Goal: Find specific fact: Find specific fact

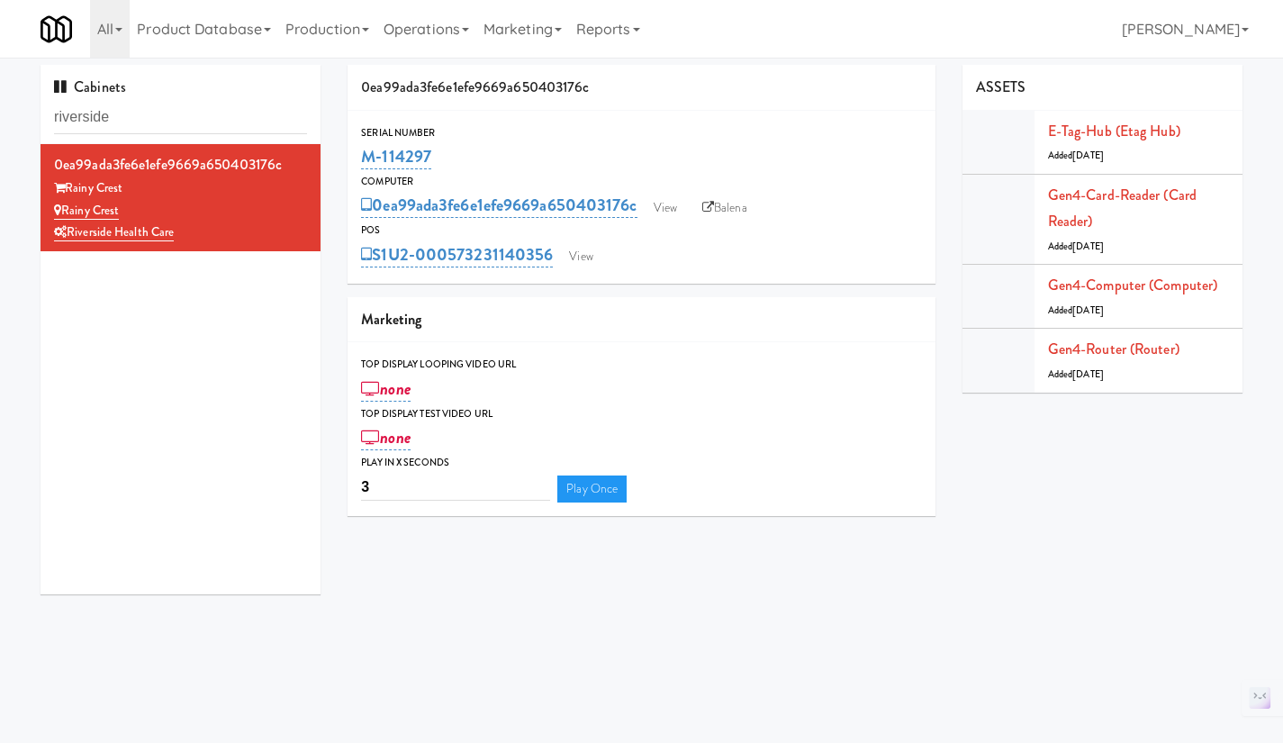
click at [172, 97] on div "Cabinets riverside" at bounding box center [181, 104] width 280 height 79
click at [137, 130] on input "riverside" at bounding box center [180, 117] width 253 height 33
click at [131, 122] on input "riverside" at bounding box center [180, 117] width 253 height 33
click at [130, 121] on input "riverside" at bounding box center [180, 117] width 253 height 33
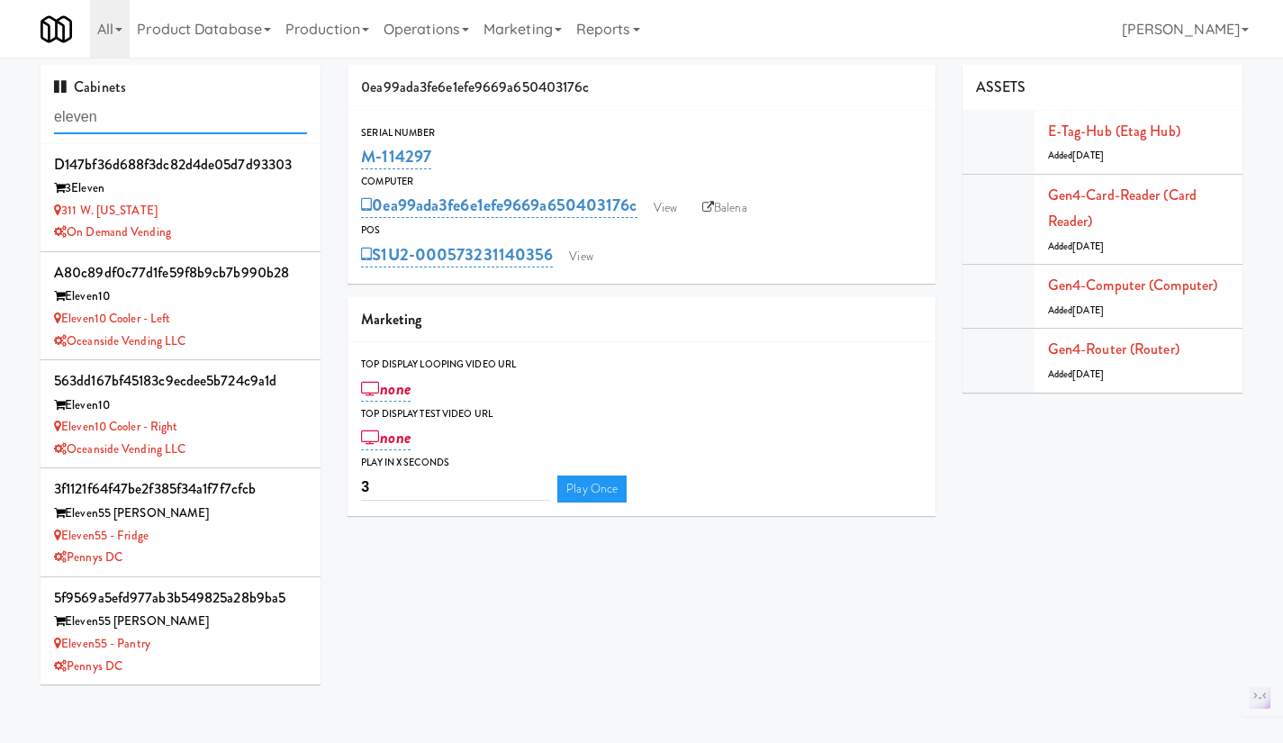
type input "eleven"
click at [239, 433] on div "Eleven10 Cooler - Right" at bounding box center [180, 427] width 253 height 23
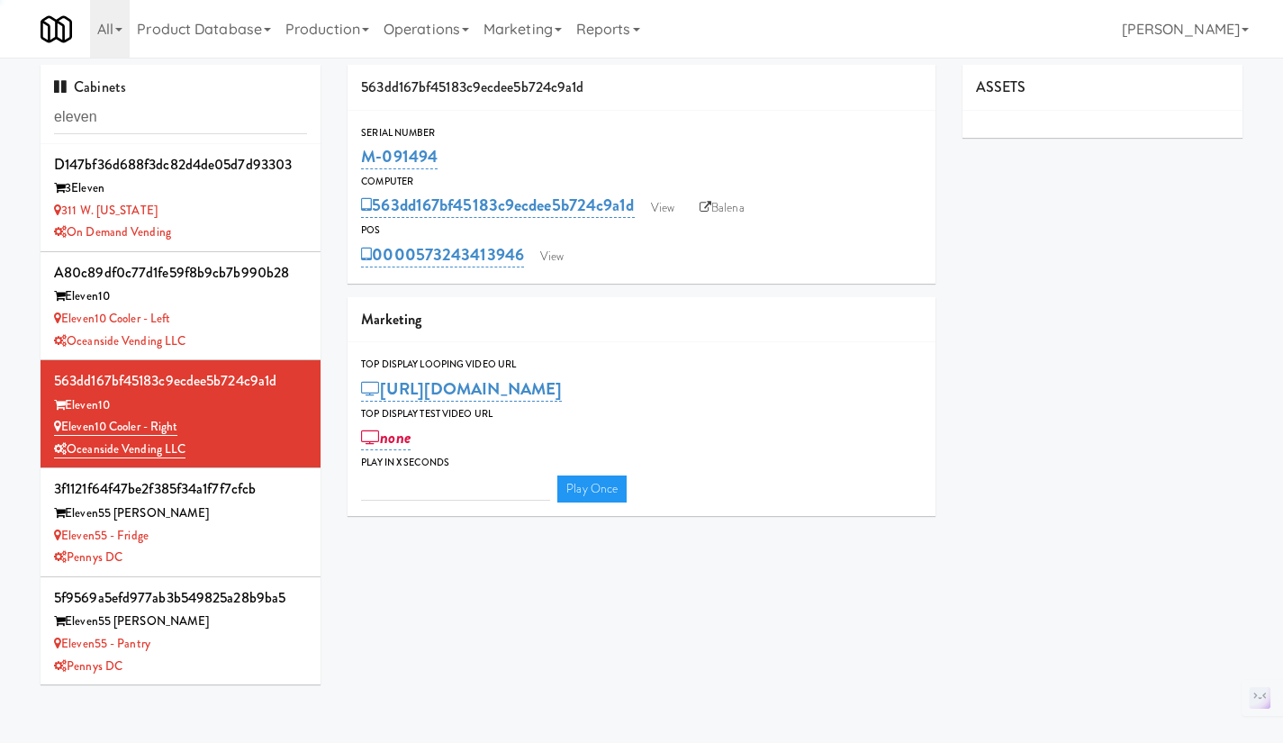
type input "3"
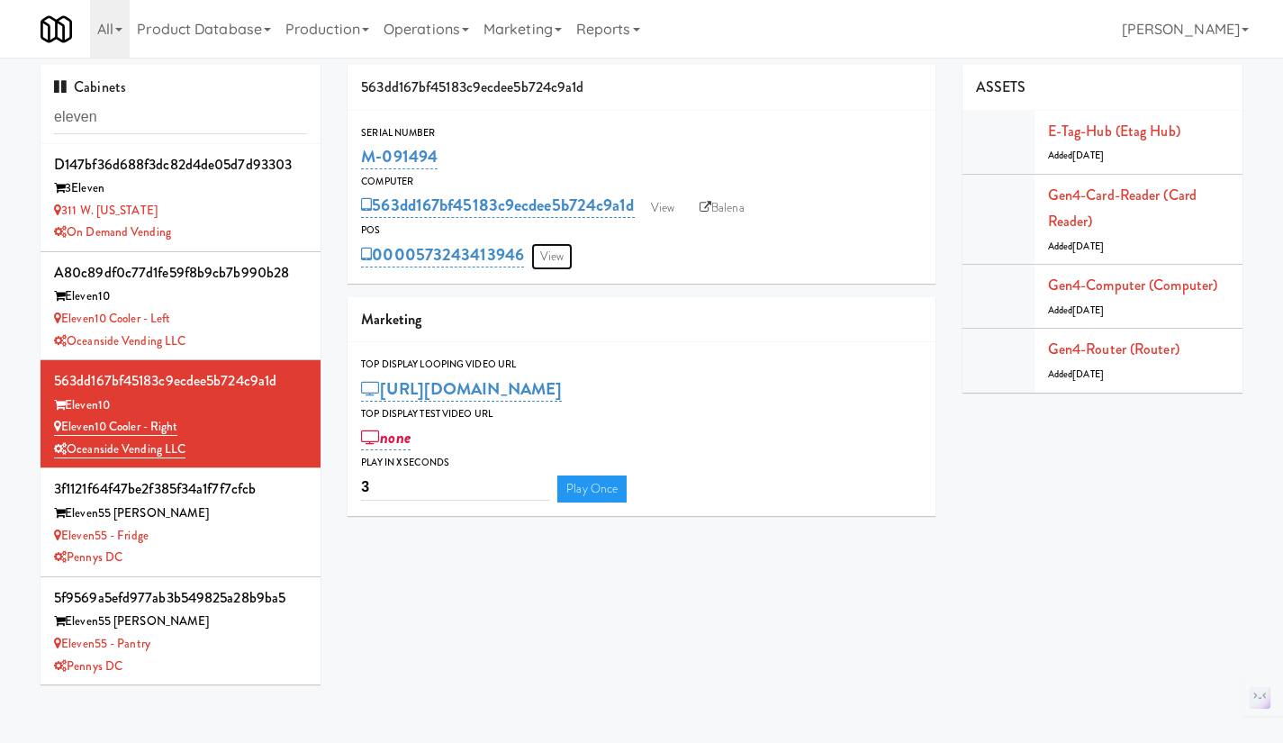
click at [548, 259] on link "View" at bounding box center [551, 256] width 41 height 27
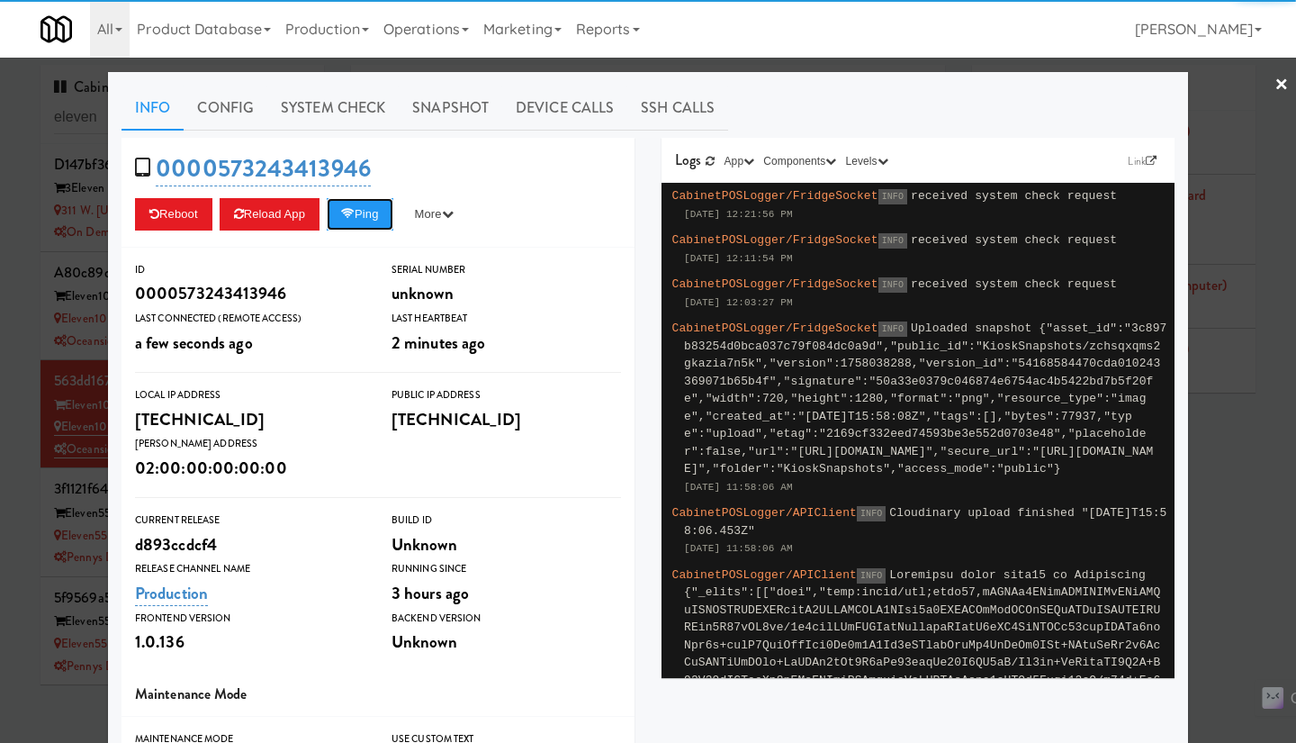
click at [367, 227] on button "Ping" at bounding box center [360, 214] width 67 height 32
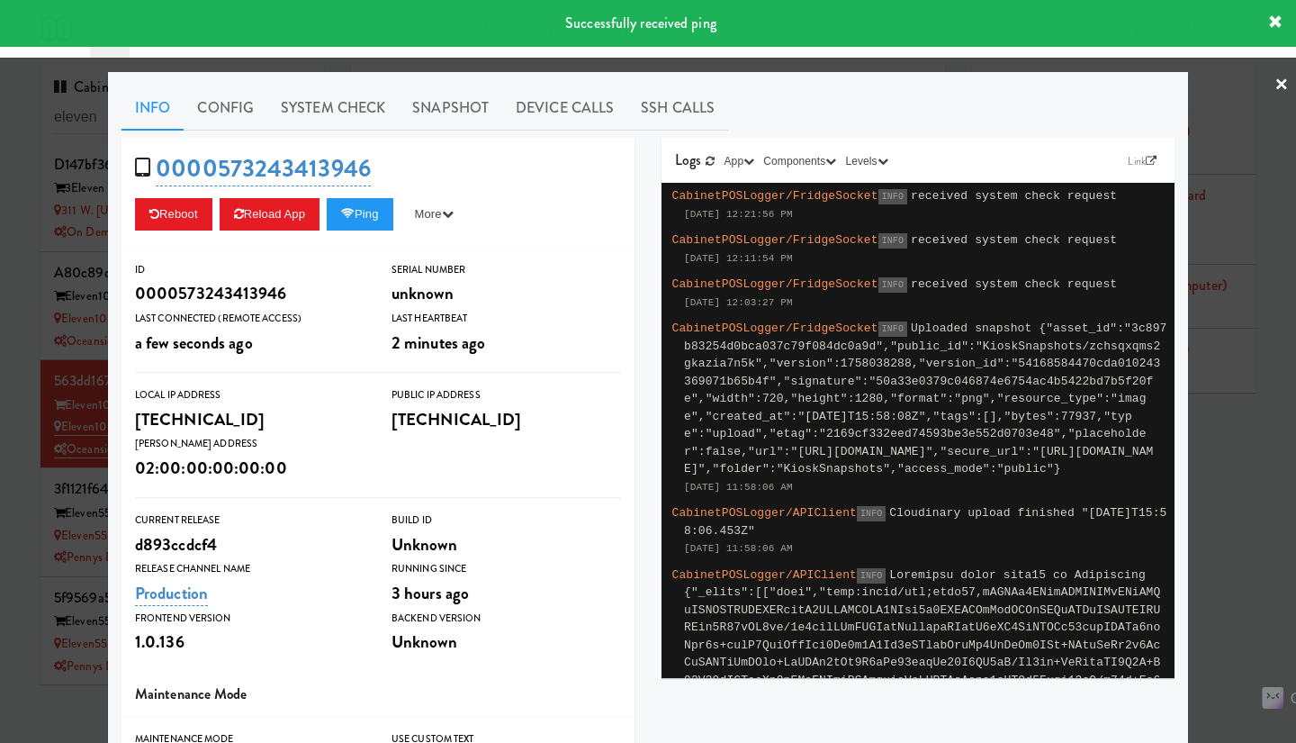
click at [1234, 496] on div at bounding box center [648, 371] width 1296 height 743
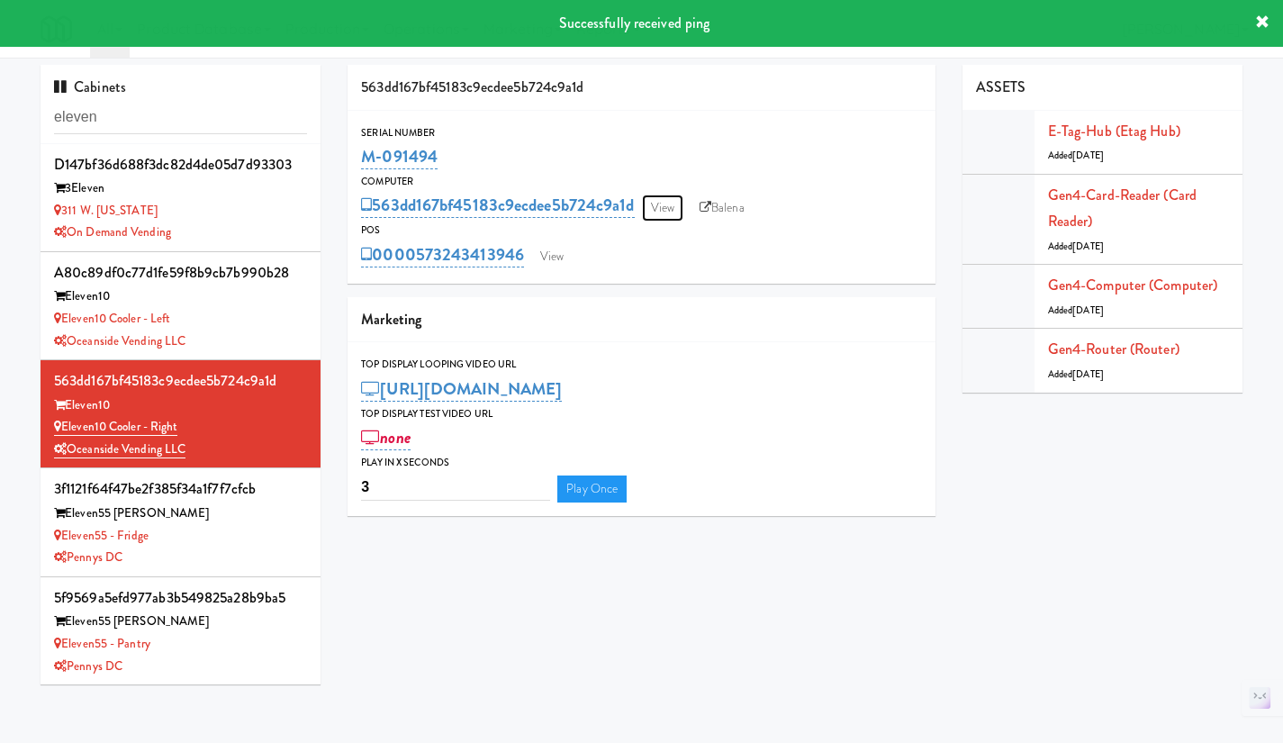
click at [672, 205] on link "View" at bounding box center [662, 207] width 41 height 27
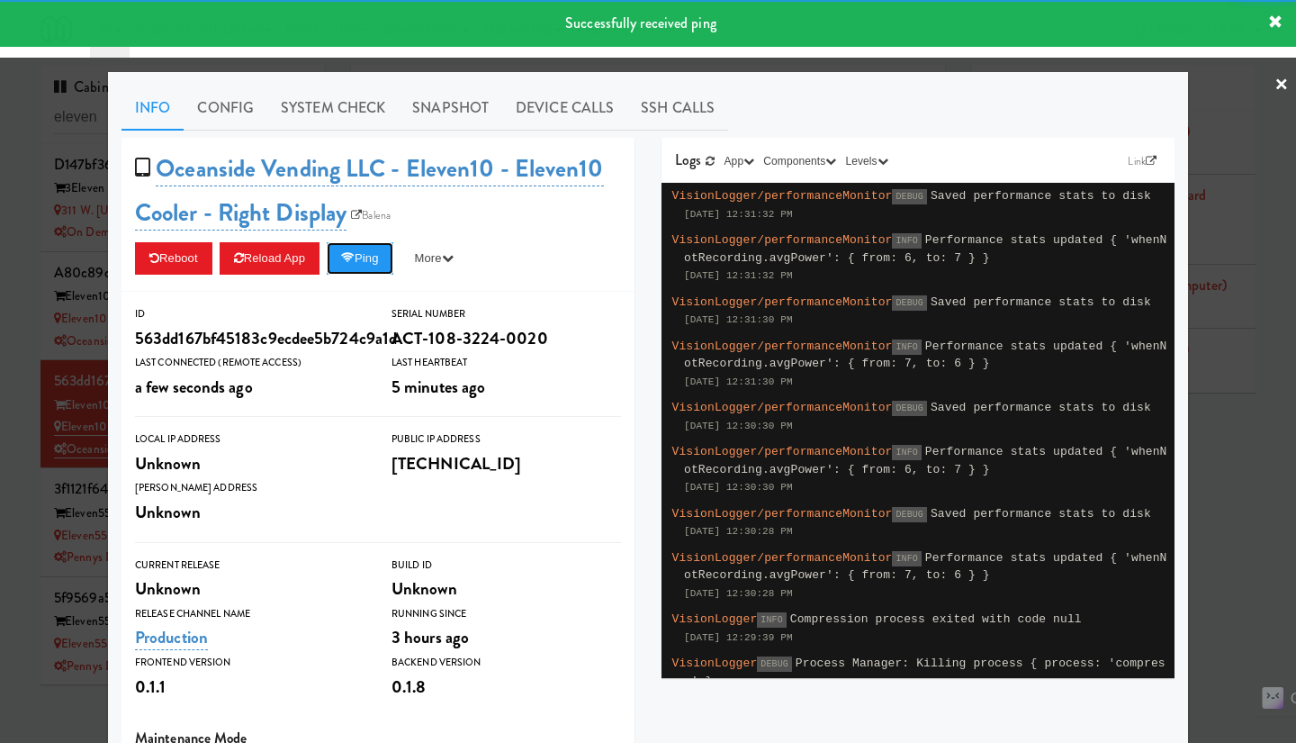
click at [366, 260] on button "Ping" at bounding box center [360, 258] width 67 height 32
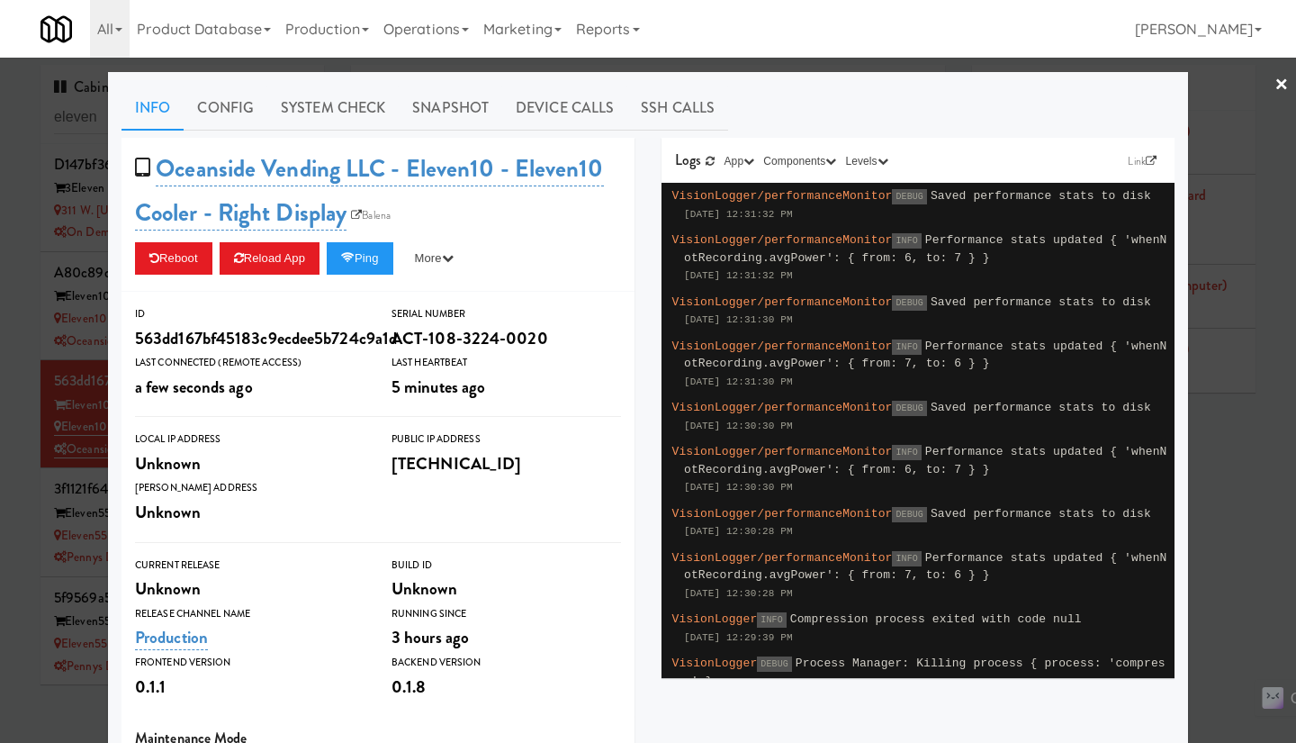
drag, startPoint x: 1241, startPoint y: 442, endPoint x: 1224, endPoint y: 440, distance: 17.2
click at [1243, 442] on div at bounding box center [648, 371] width 1296 height 743
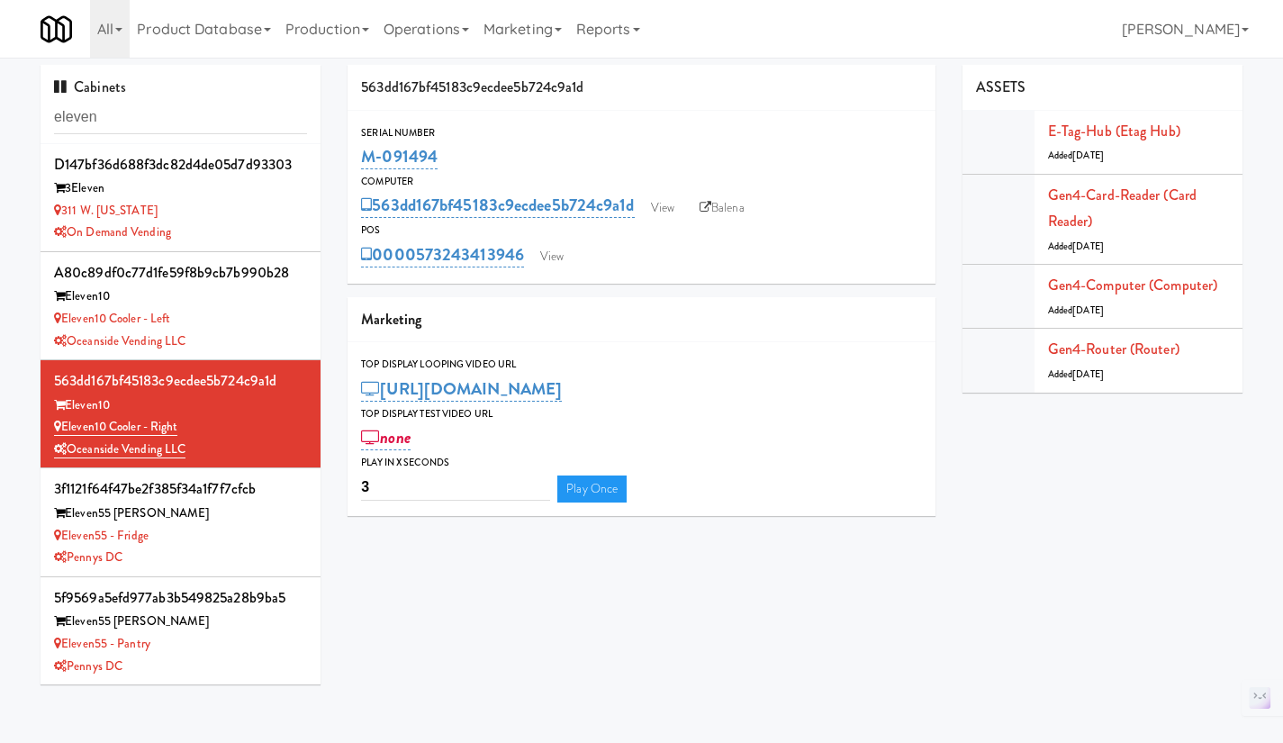
click at [247, 317] on div "Eleven10 Cooler - Left" at bounding box center [180, 319] width 253 height 23
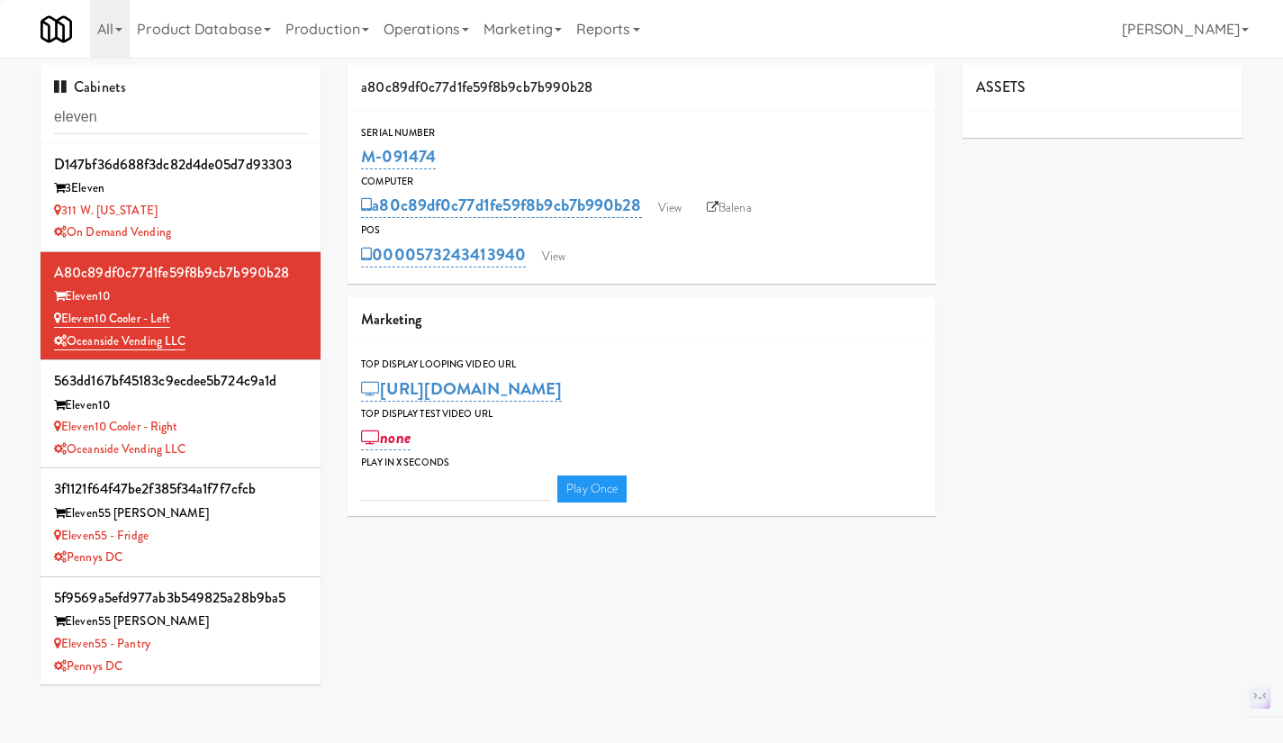
type input "3"
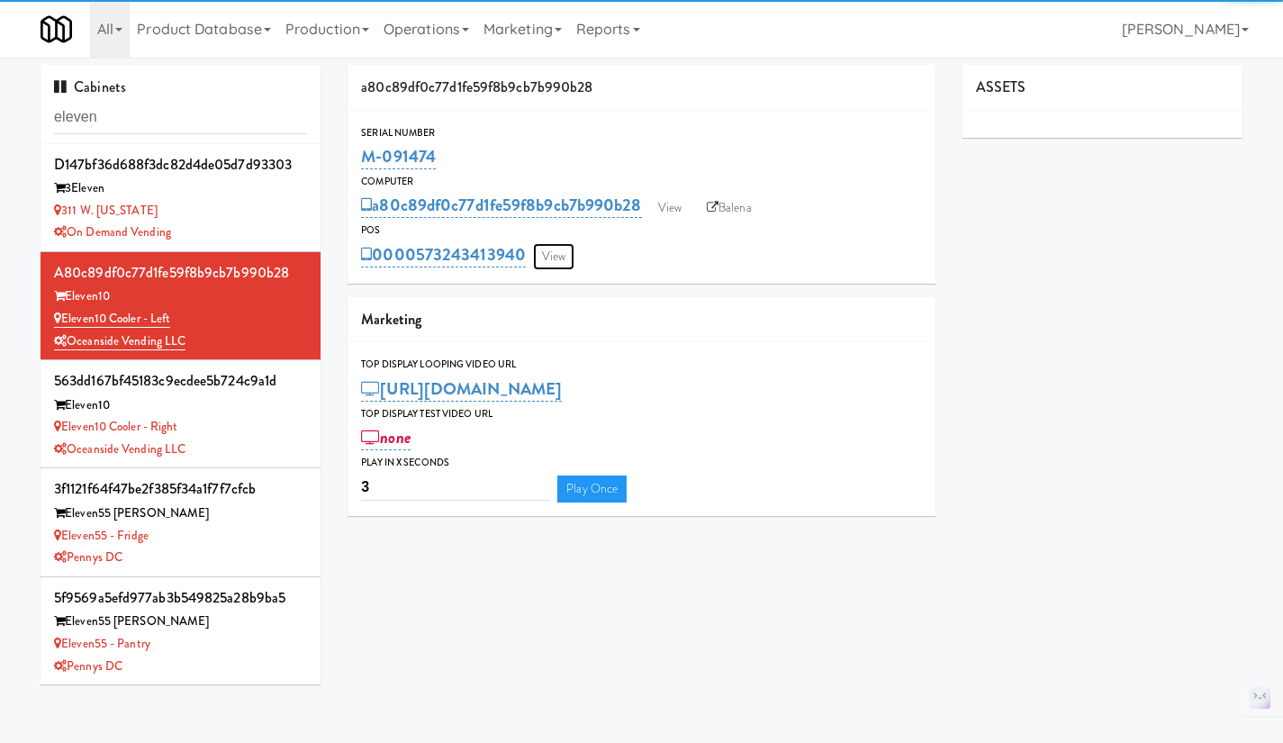
click at [563, 244] on link "View" at bounding box center [553, 256] width 41 height 27
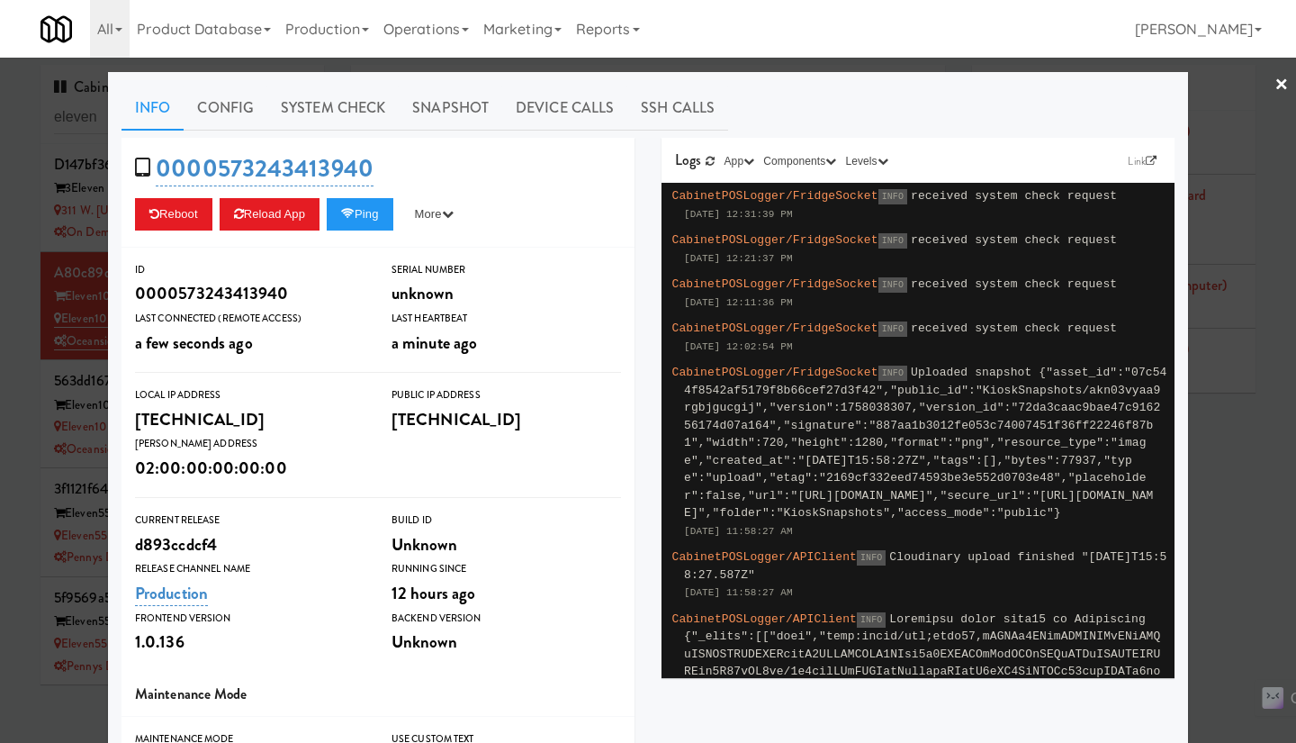
click at [1241, 447] on div at bounding box center [648, 371] width 1296 height 743
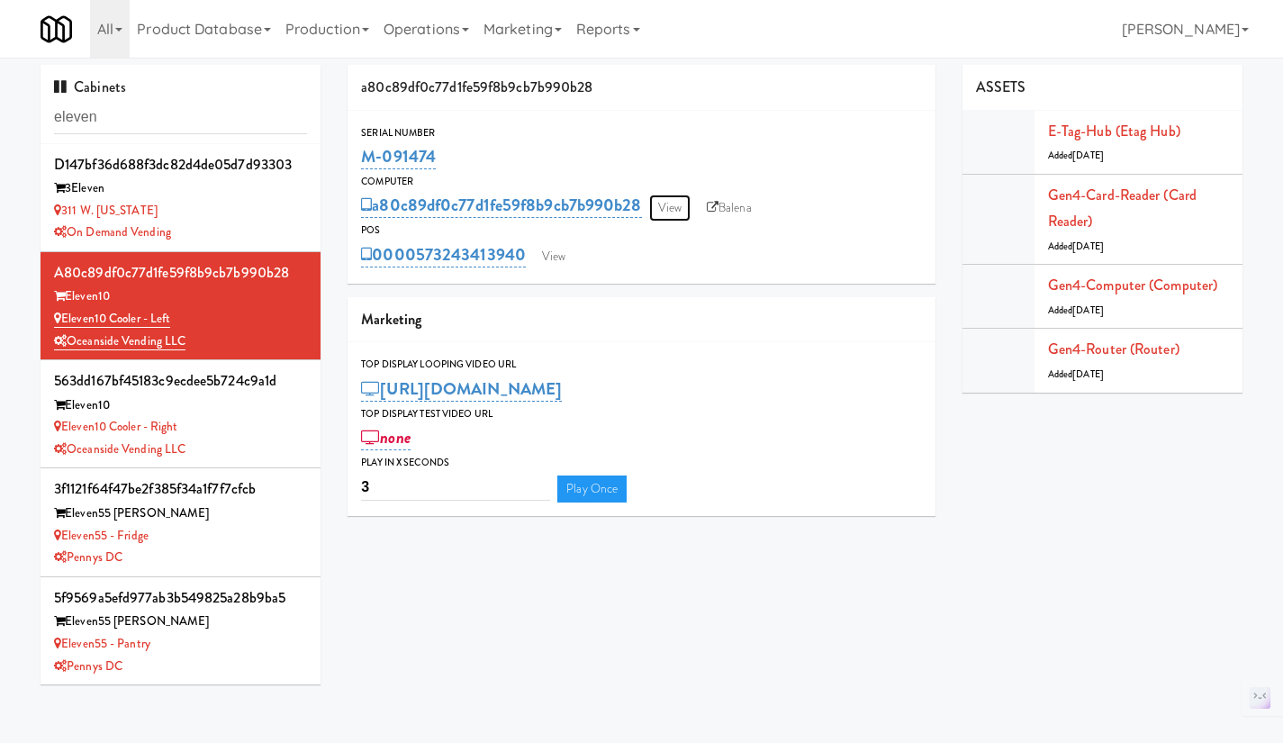
click at [666, 218] on link "View" at bounding box center [669, 207] width 41 height 27
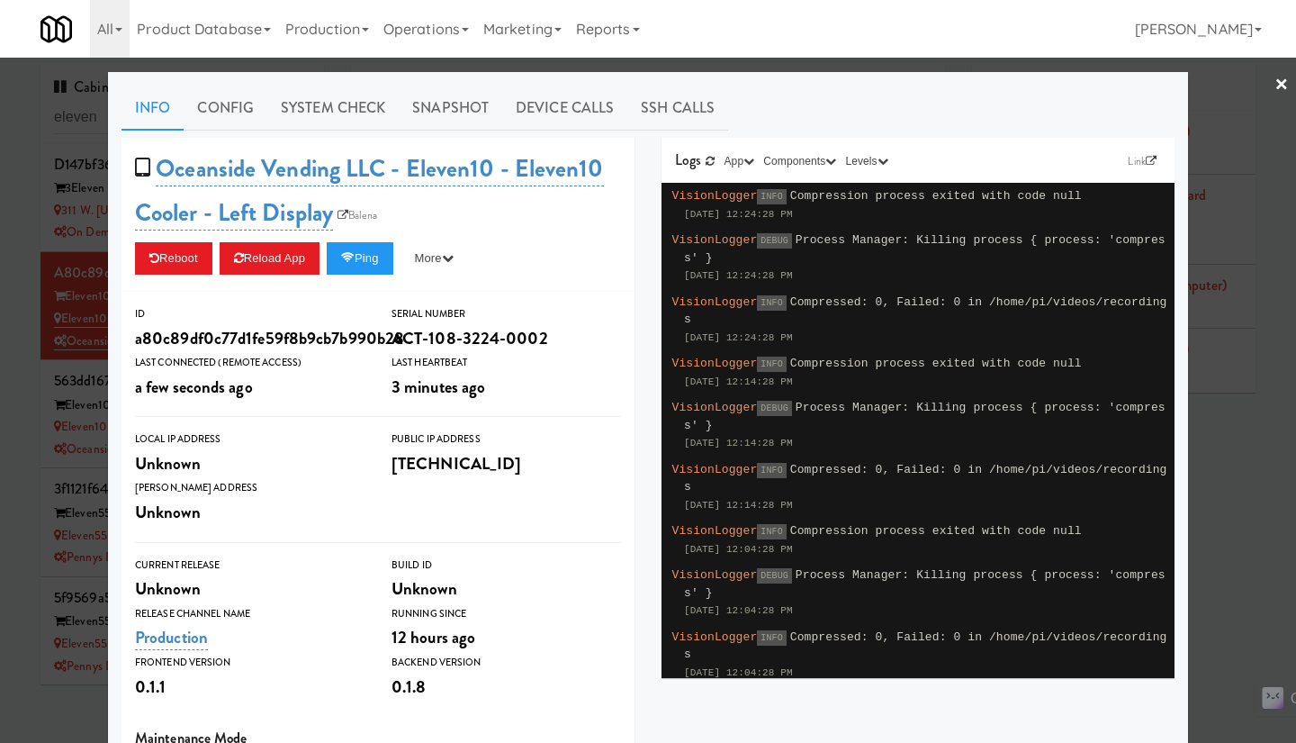
click at [345, 96] on link "System Check" at bounding box center [332, 108] width 131 height 45
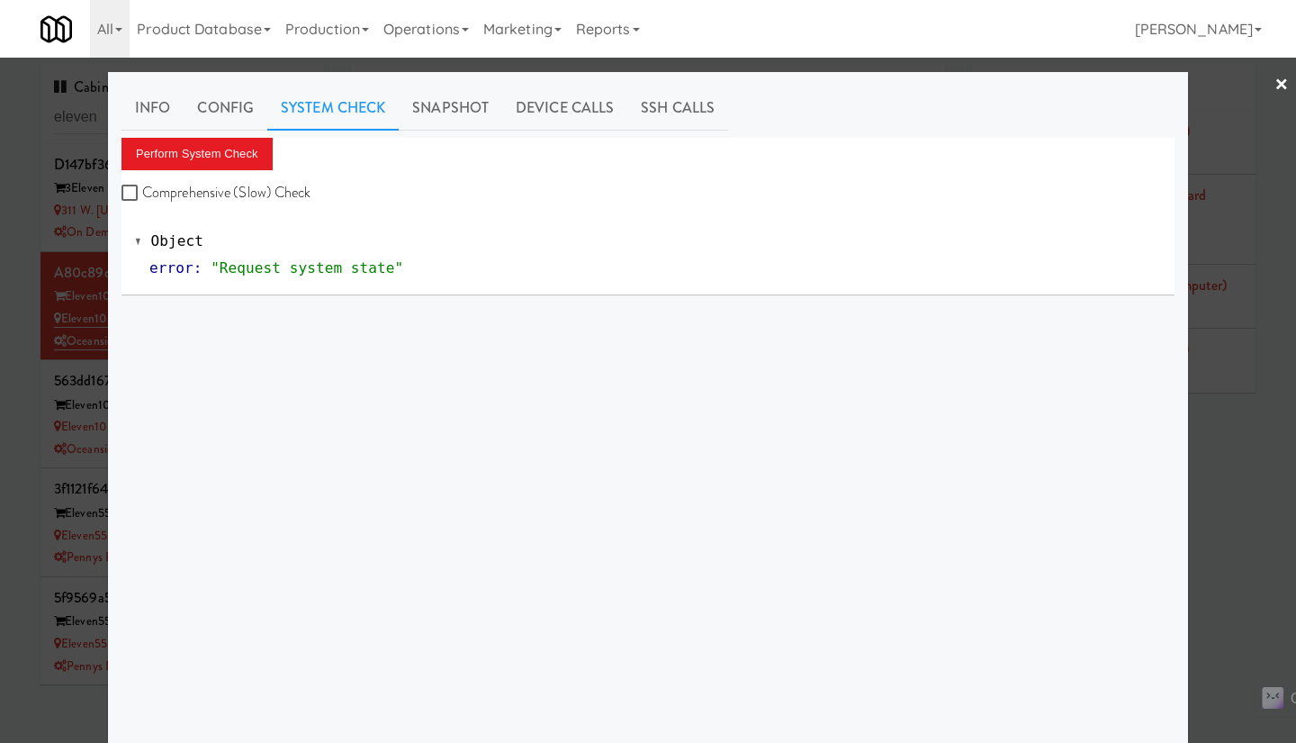
click at [242, 198] on label "Comprehensive (Slow) Check" at bounding box center [217, 192] width 190 height 27
click at [142, 198] on input "Comprehensive (Slow) Check" at bounding box center [132, 193] width 21 height 14
checkbox input "true"
click at [212, 152] on button "Perform System Check" at bounding box center [197, 154] width 151 height 32
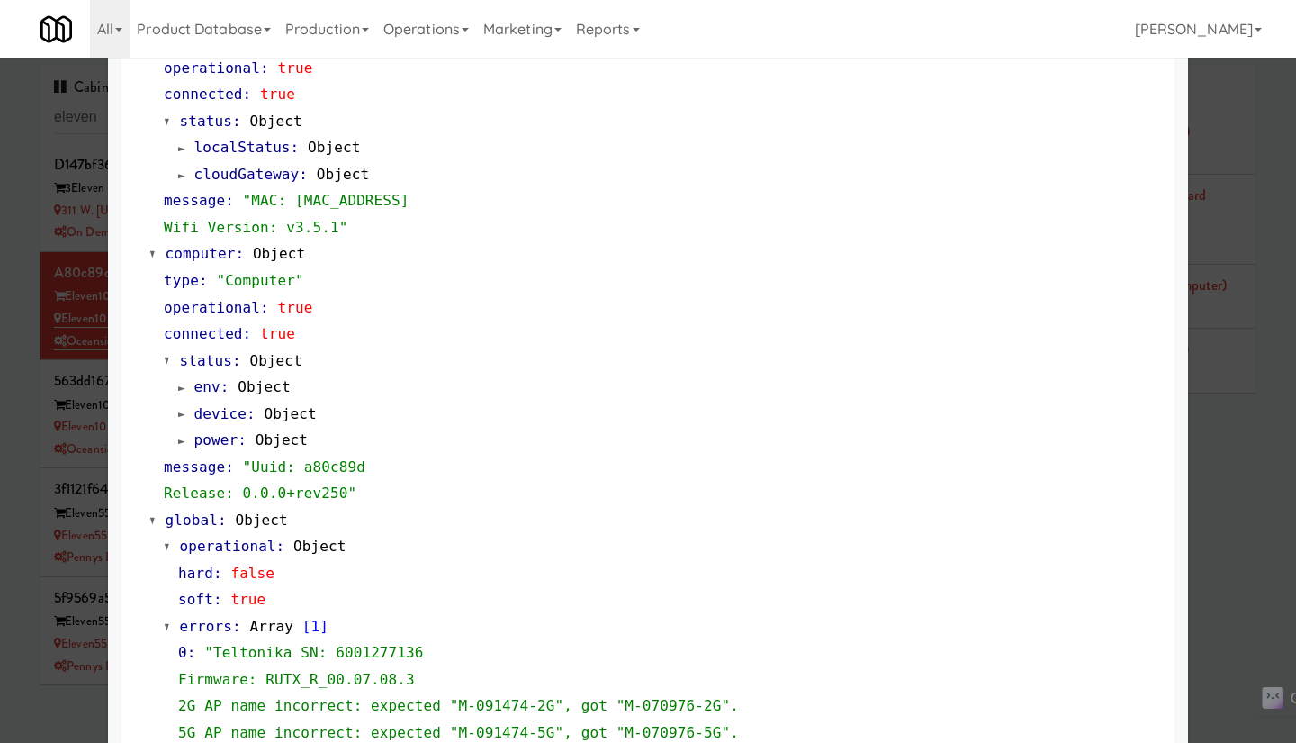
scroll to position [1665, 0]
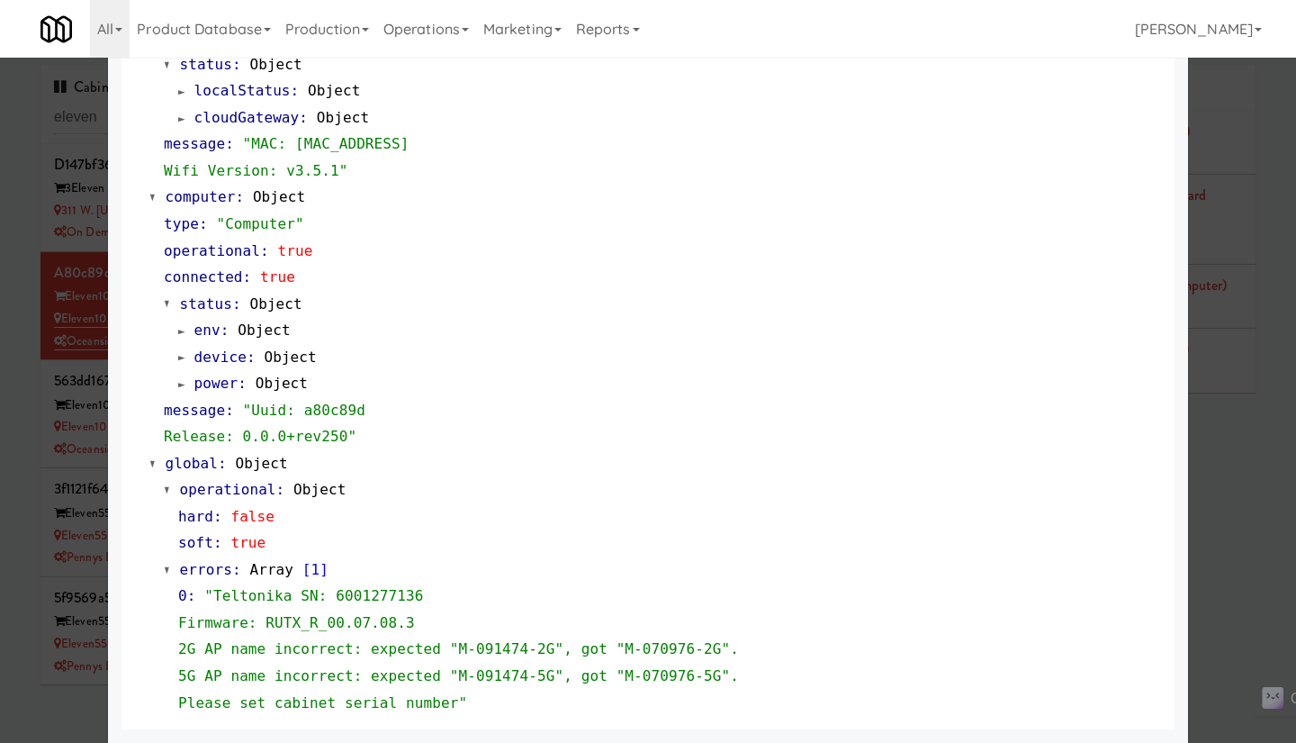
click at [1240, 564] on div at bounding box center [648, 371] width 1296 height 743
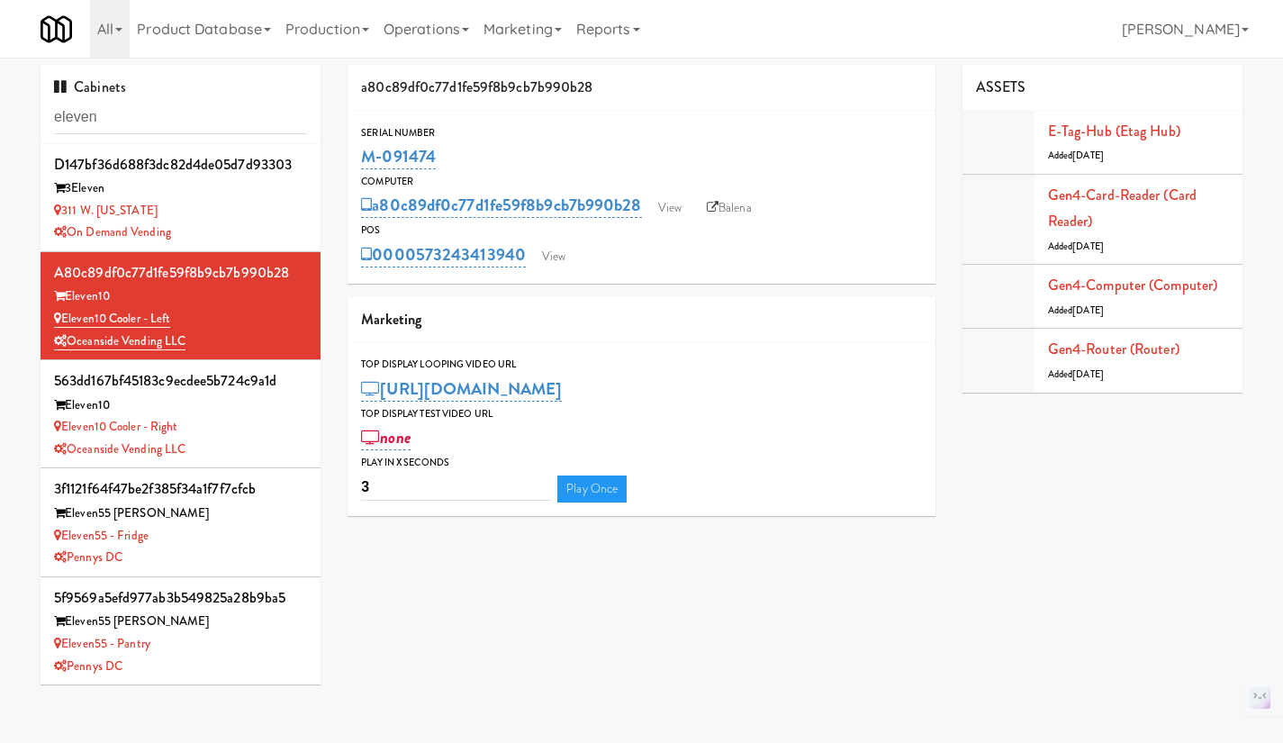
click at [263, 431] on div "Eleven10 Cooler - Right" at bounding box center [180, 427] width 253 height 23
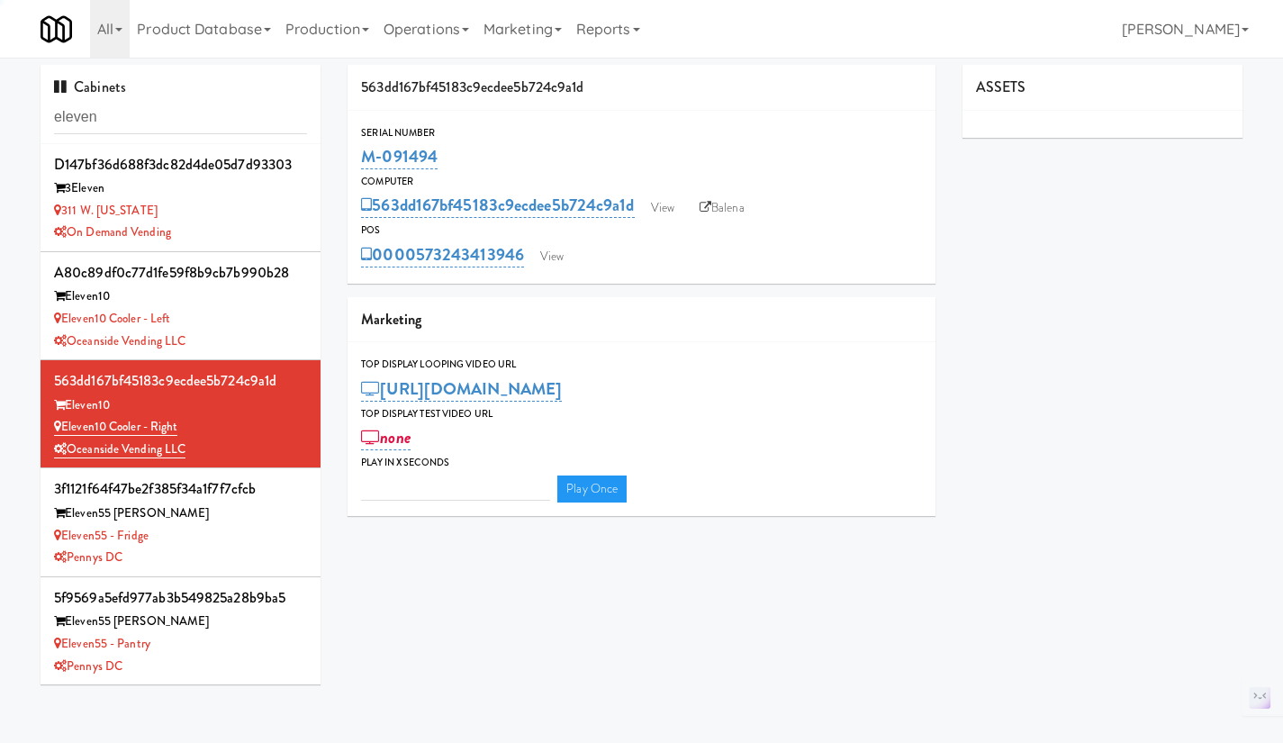
type input "3"
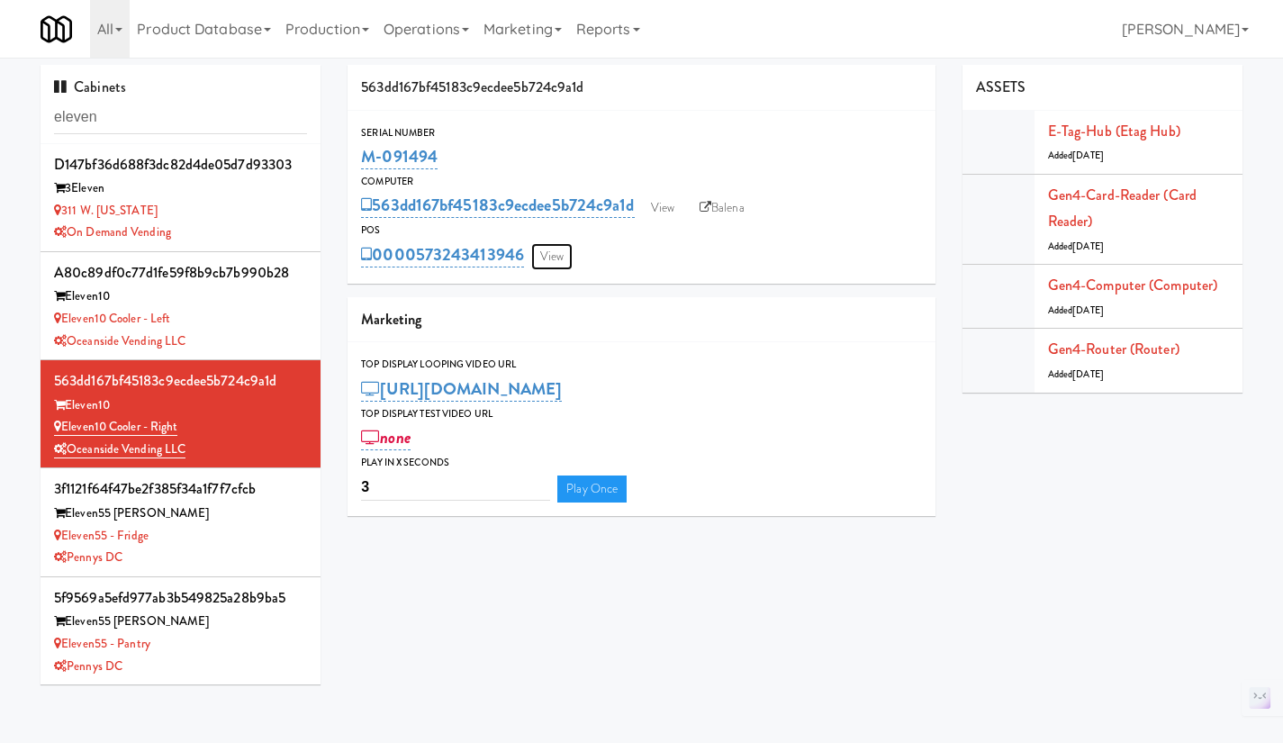
click at [572, 257] on link "View" at bounding box center [551, 256] width 41 height 27
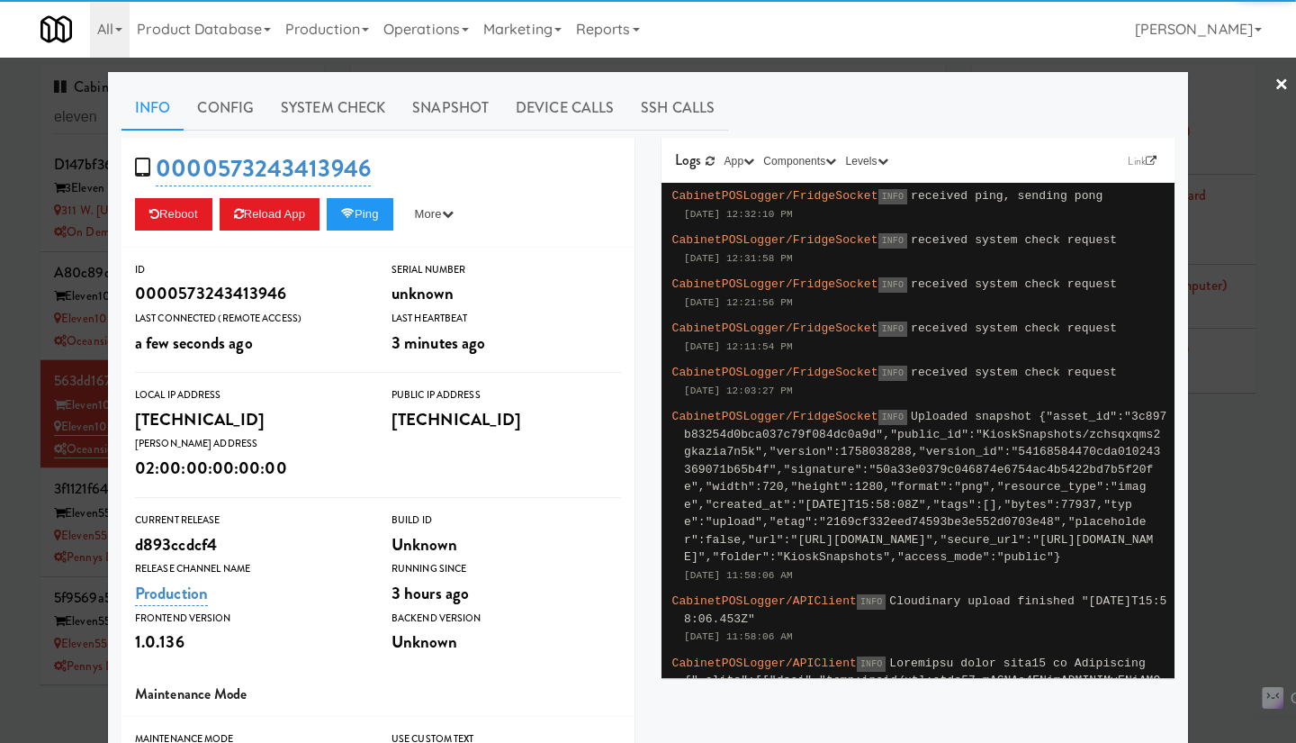
click at [316, 109] on link "System Check" at bounding box center [332, 108] width 131 height 45
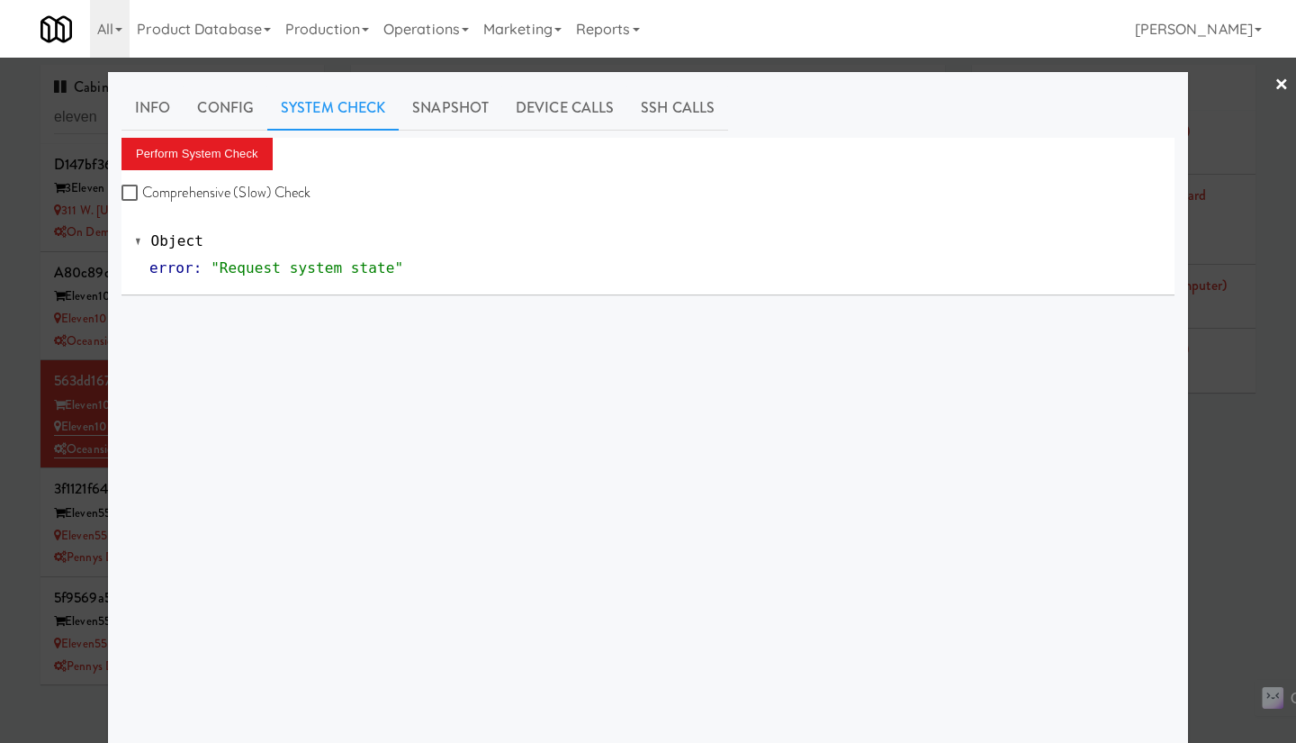
click at [263, 192] on label "Comprehensive (Slow) Check" at bounding box center [217, 192] width 190 height 27
click at [142, 192] on input "Comprehensive (Slow) Check" at bounding box center [132, 193] width 21 height 14
checkbox input "true"
click at [226, 157] on button "Perform System Check" at bounding box center [197, 154] width 151 height 32
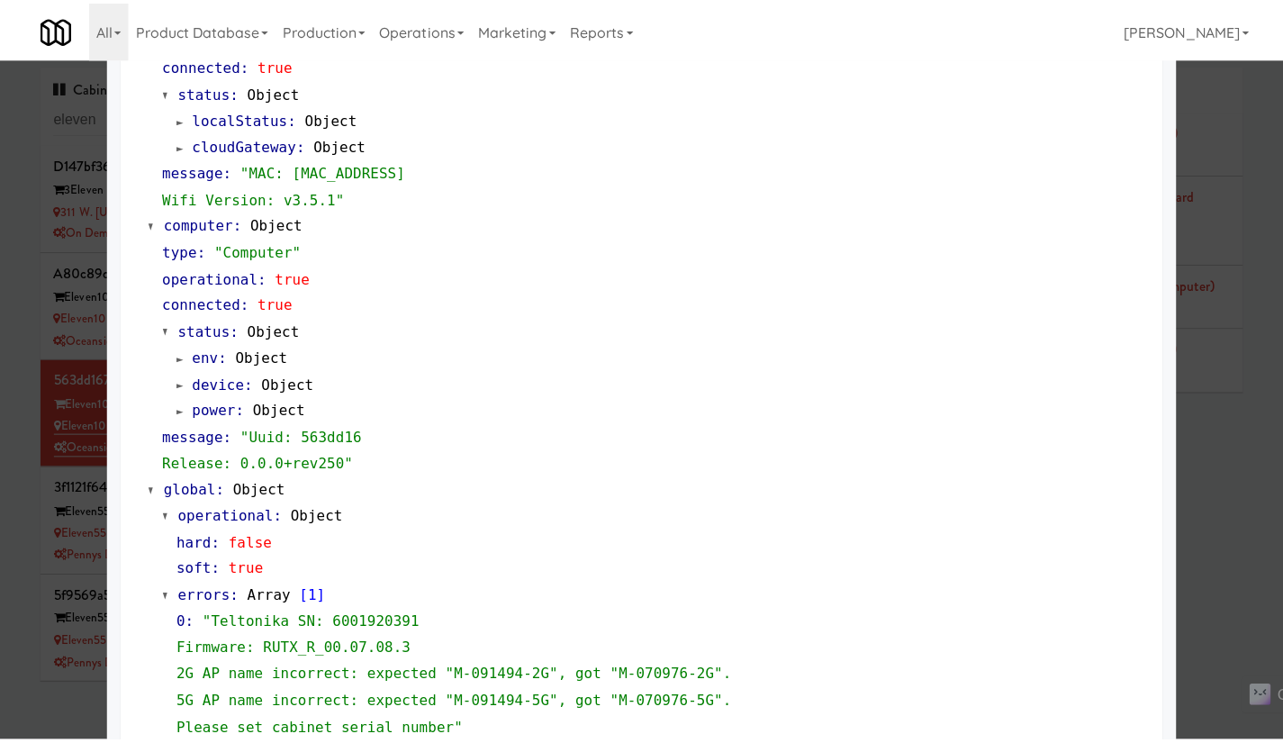
scroll to position [1665, 0]
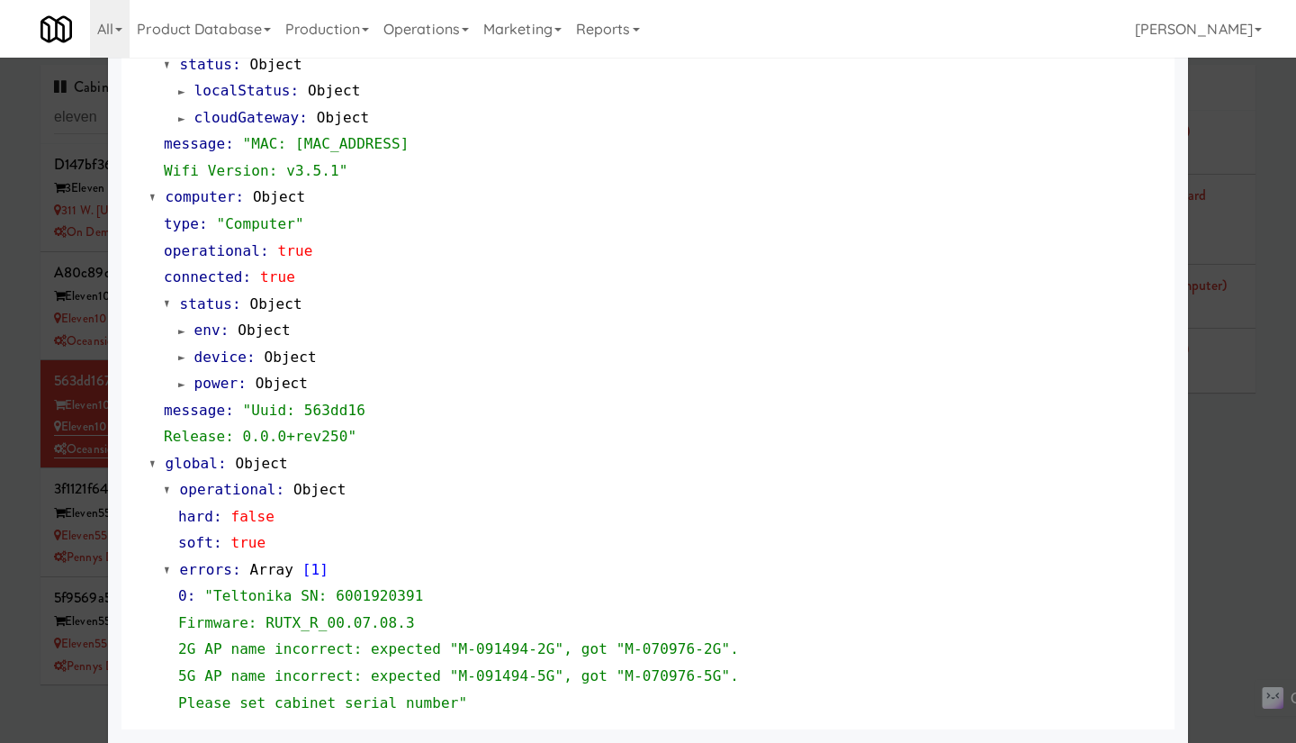
click at [1223, 506] on div at bounding box center [648, 371] width 1296 height 743
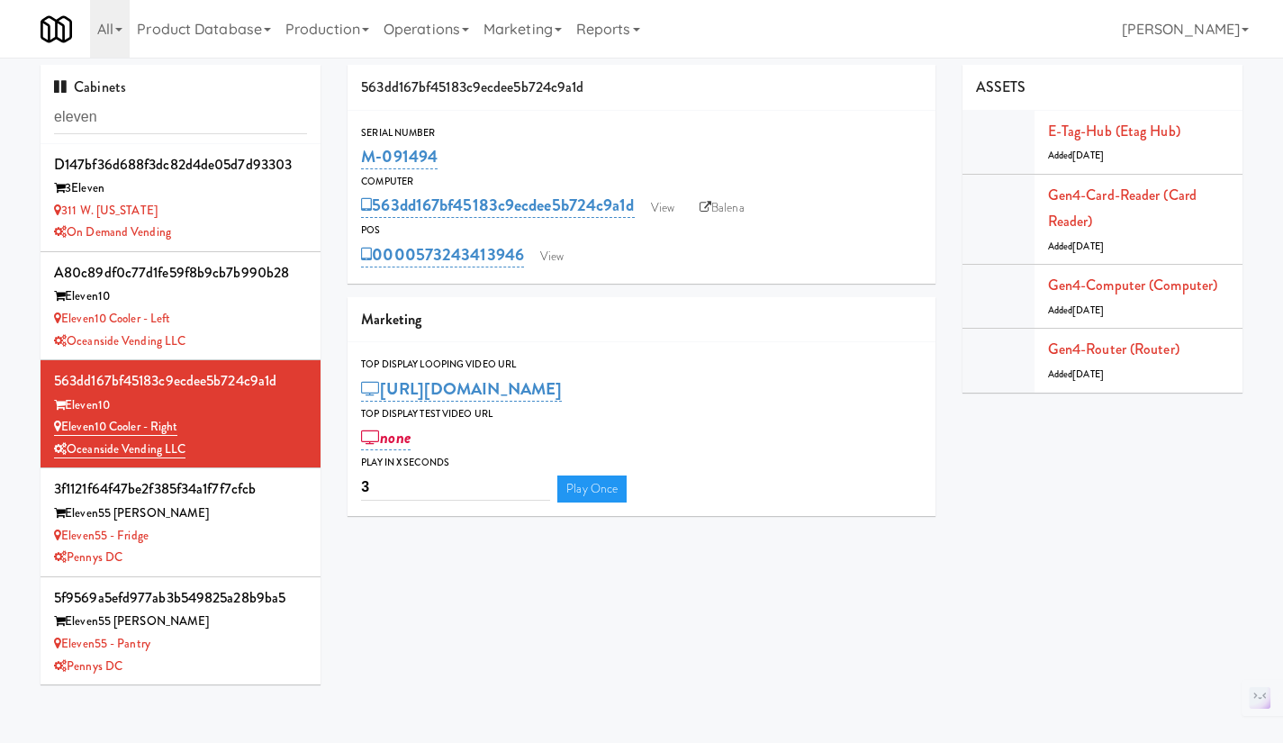
click at [242, 329] on div "Eleven10 Cooler - Left" at bounding box center [180, 319] width 253 height 23
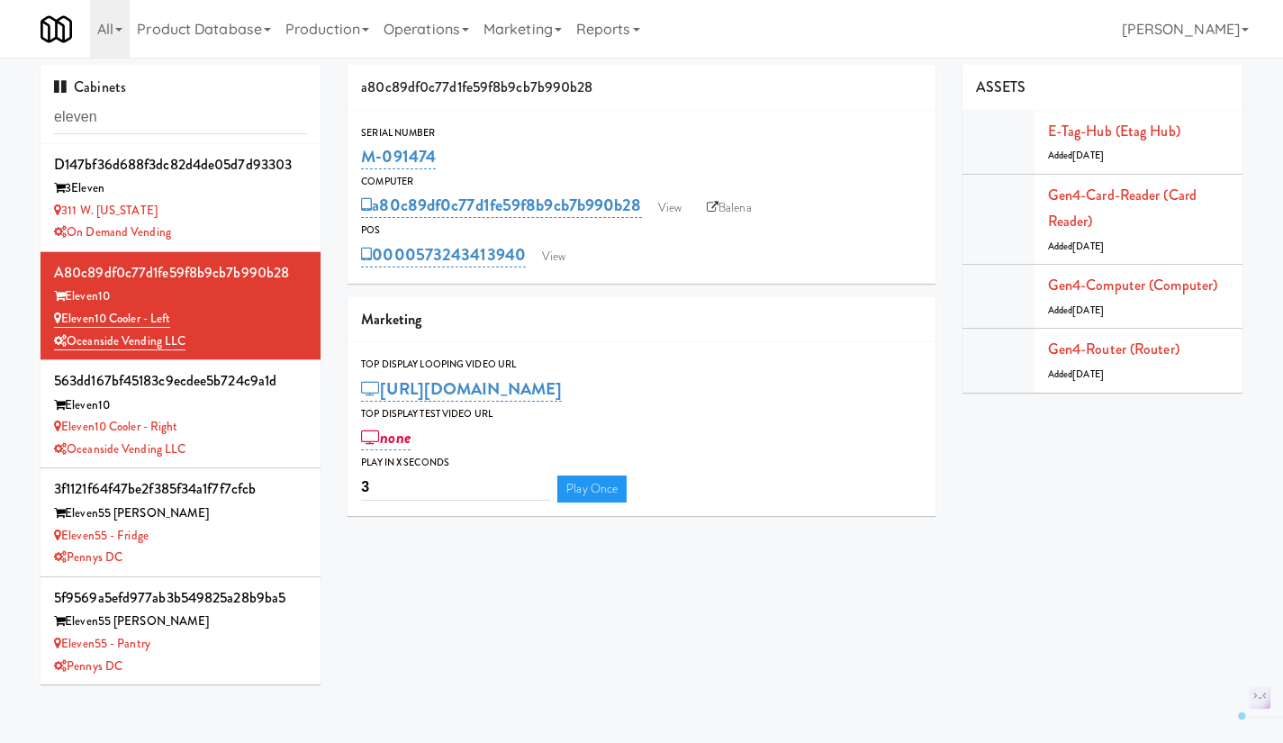
drag, startPoint x: 474, startPoint y: 148, endPoint x: 346, endPoint y: 170, distance: 130.7
click at [346, 170] on div "a80c89df0c77d1fe59f8b9cb7b990b28 Serial Number M-091474 Computer a80c89df0c77d1…" at bounding box center [641, 297] width 615 height 465
copy link "M-091474"
click at [239, 434] on div "Eleven10 Cooler - Right" at bounding box center [180, 427] width 253 height 23
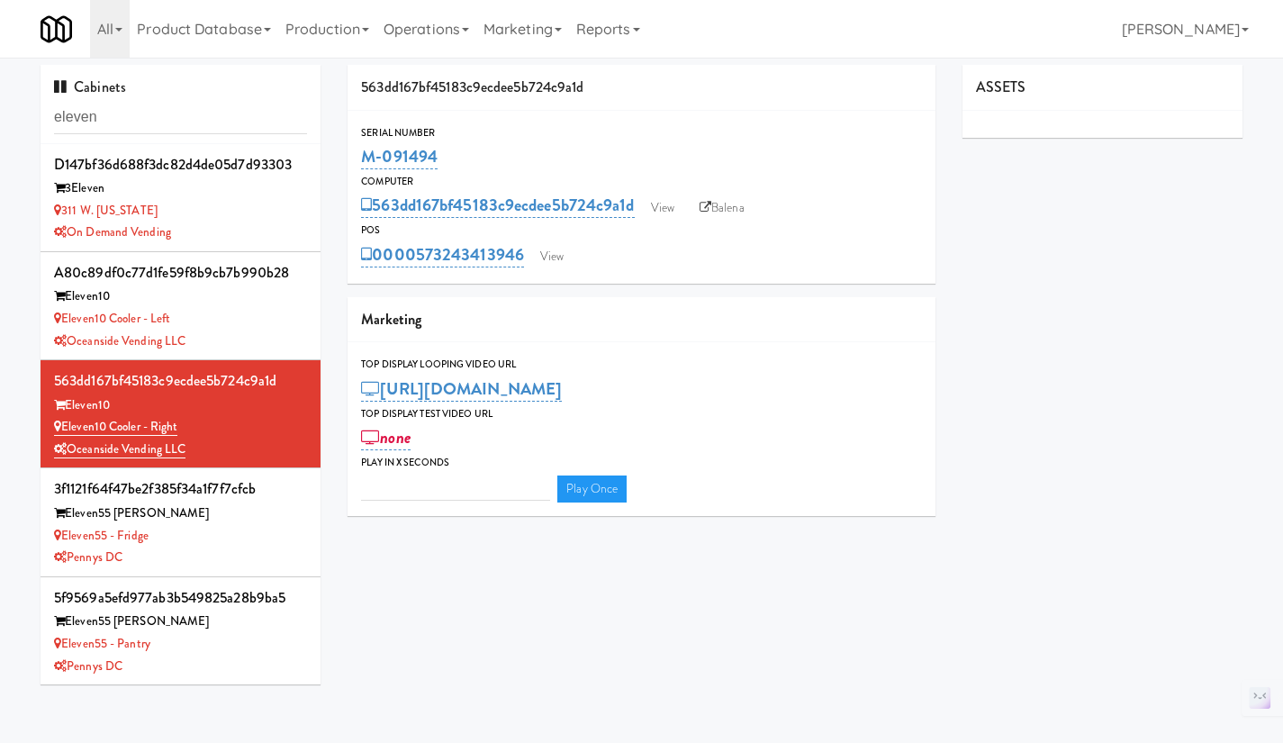
type input "3"
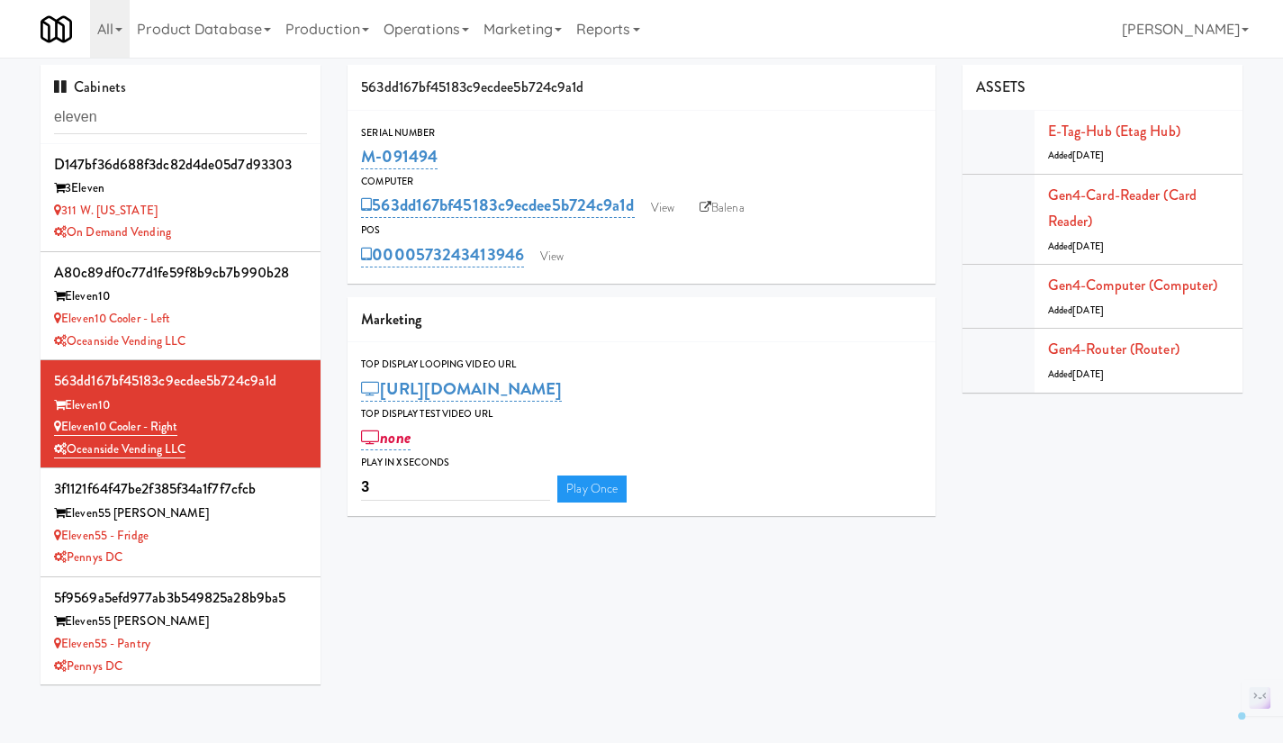
drag, startPoint x: 456, startPoint y: 153, endPoint x: 350, endPoint y: 171, distance: 107.7
click at [350, 171] on div "Serial Number M-091494" at bounding box center [641, 148] width 588 height 49
copy link "M-091494"
click at [491, 127] on div "Serial Number" at bounding box center [641, 133] width 561 height 18
click at [265, 333] on div "Oceanside Vending LLC" at bounding box center [180, 341] width 253 height 23
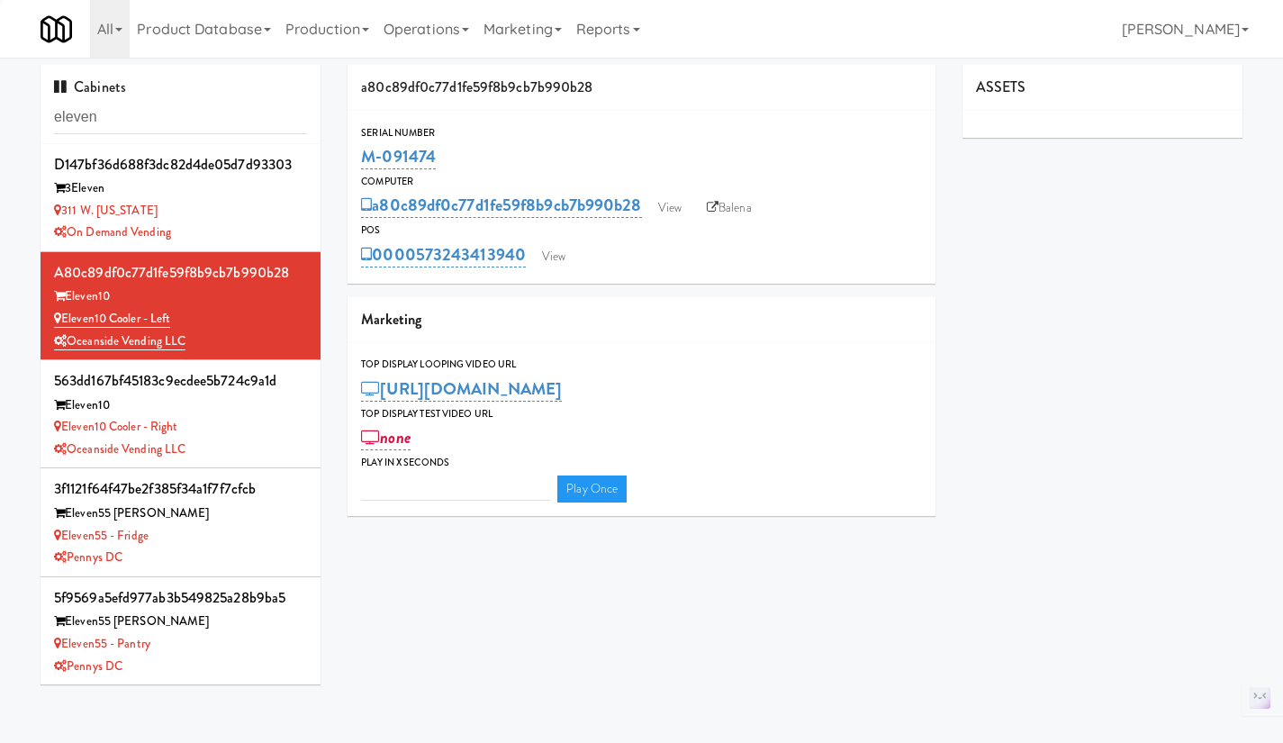
type input "3"
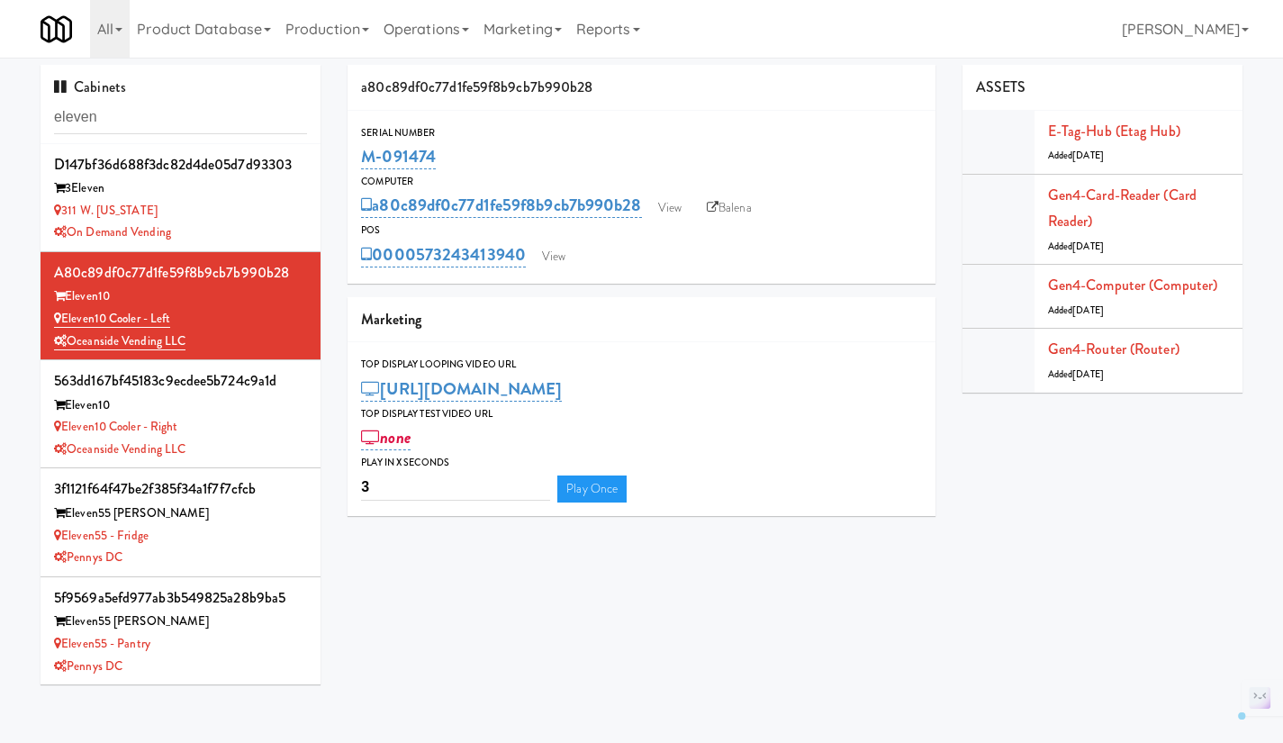
drag, startPoint x: 470, startPoint y: 158, endPoint x: 364, endPoint y: 164, distance: 106.4
click at [364, 164] on div "M-091474" at bounding box center [641, 156] width 561 height 31
copy link "M-091474"
click at [266, 444] on div "Oceanside Vending LLC" at bounding box center [180, 449] width 253 height 23
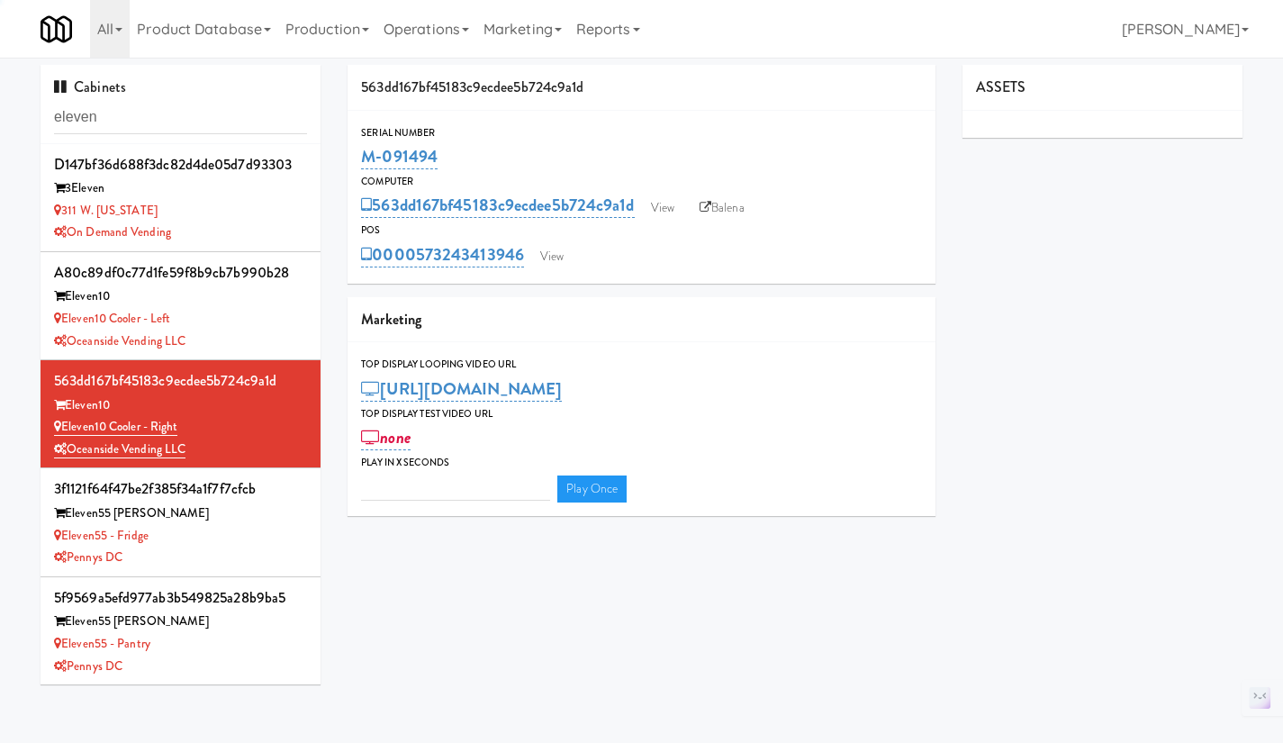
type input "3"
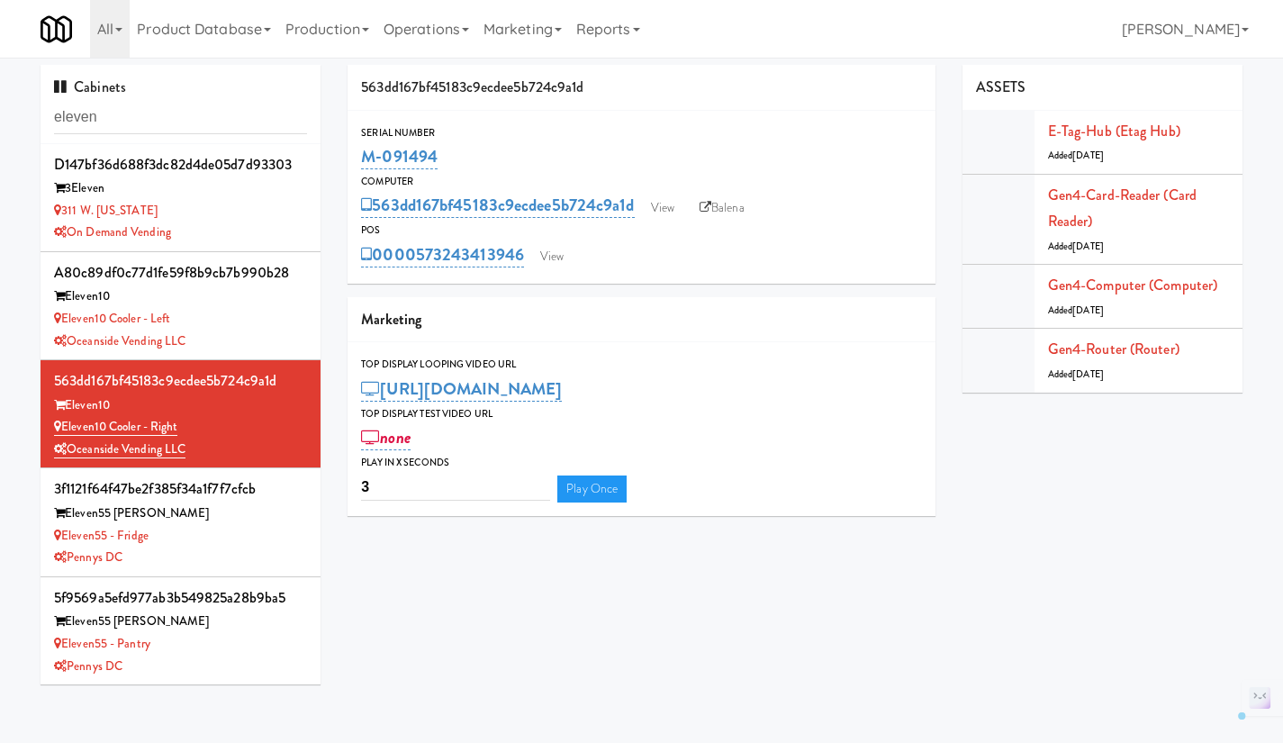
drag, startPoint x: 459, startPoint y: 149, endPoint x: 347, endPoint y: 166, distance: 113.7
click at [347, 166] on div "563dd167bf45183c9ecdee5b724c9a1d Serial Number M-091494 Computer 563dd167bf4518…" at bounding box center [641, 297] width 615 height 465
copy link "M-091494"
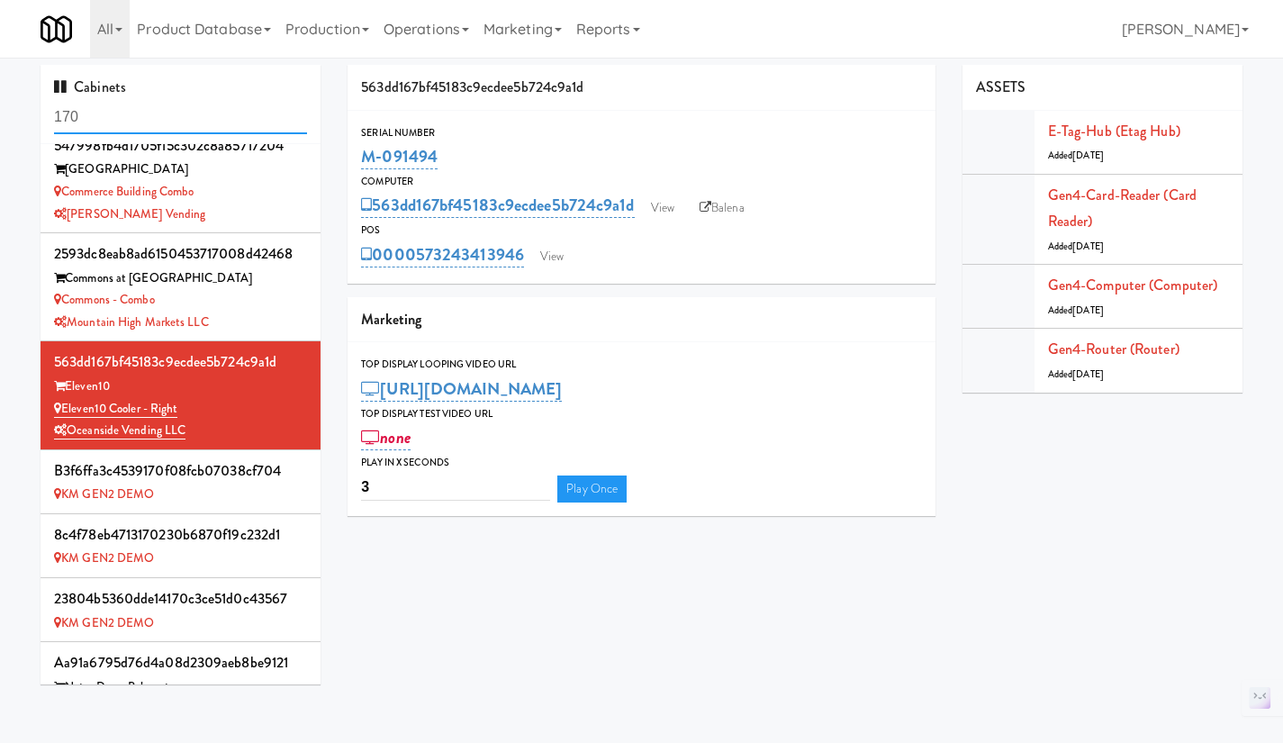
scroll to position [451, 0]
click at [99, 130] on input "170" at bounding box center [180, 117] width 253 height 33
click at [99, 118] on input "170" at bounding box center [180, 117] width 253 height 33
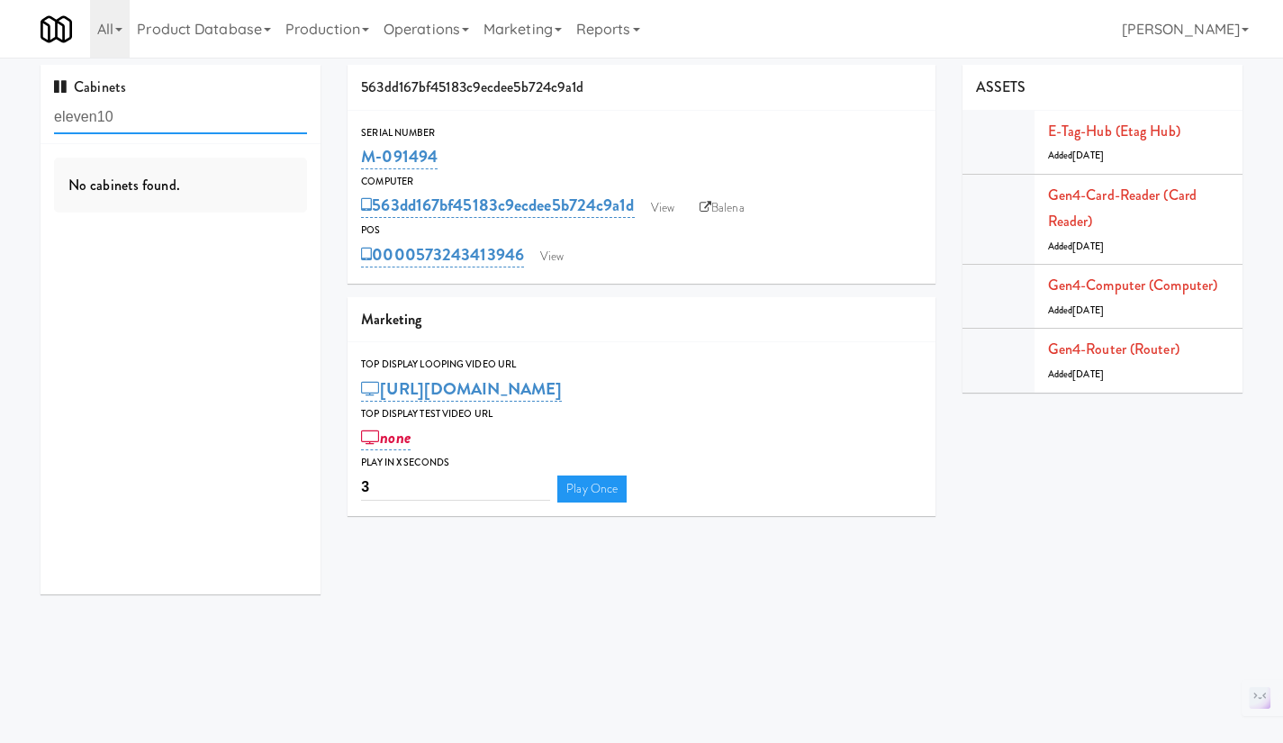
scroll to position [0, 0]
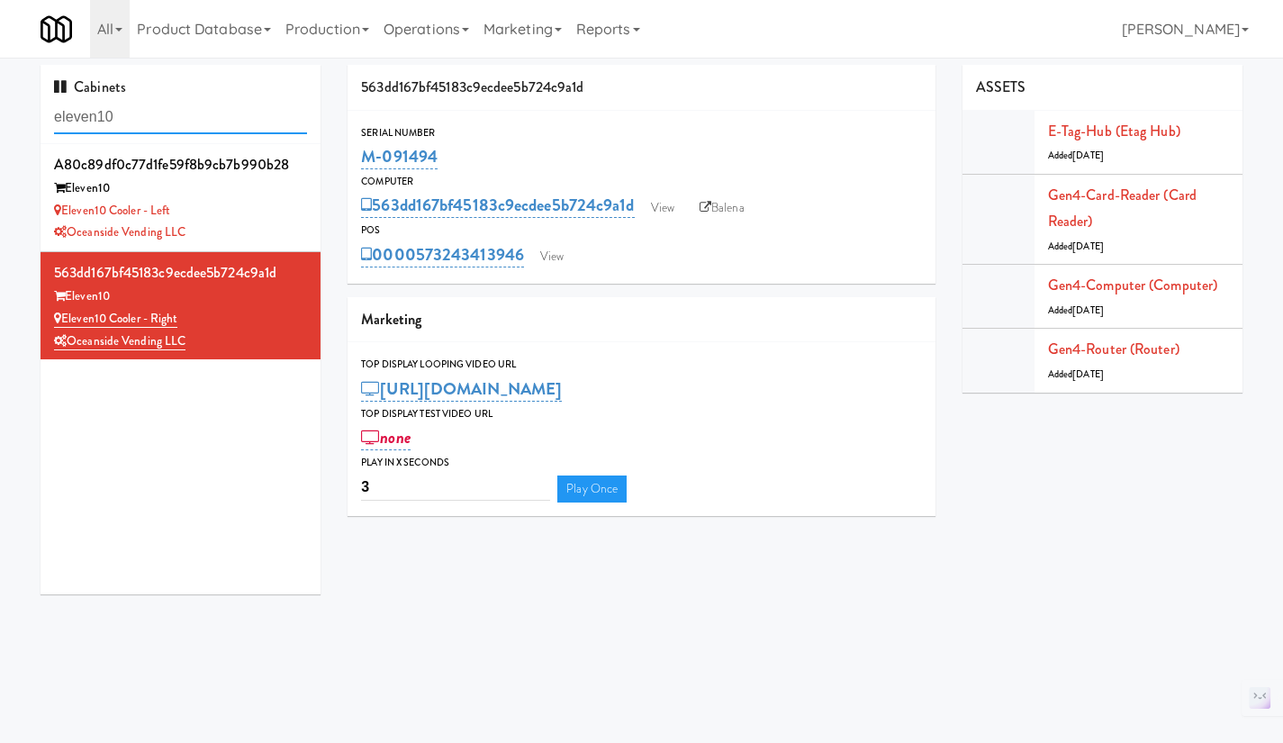
type input "eleven10"
click at [254, 220] on div "Eleven10 Cooler - Left" at bounding box center [180, 211] width 253 height 23
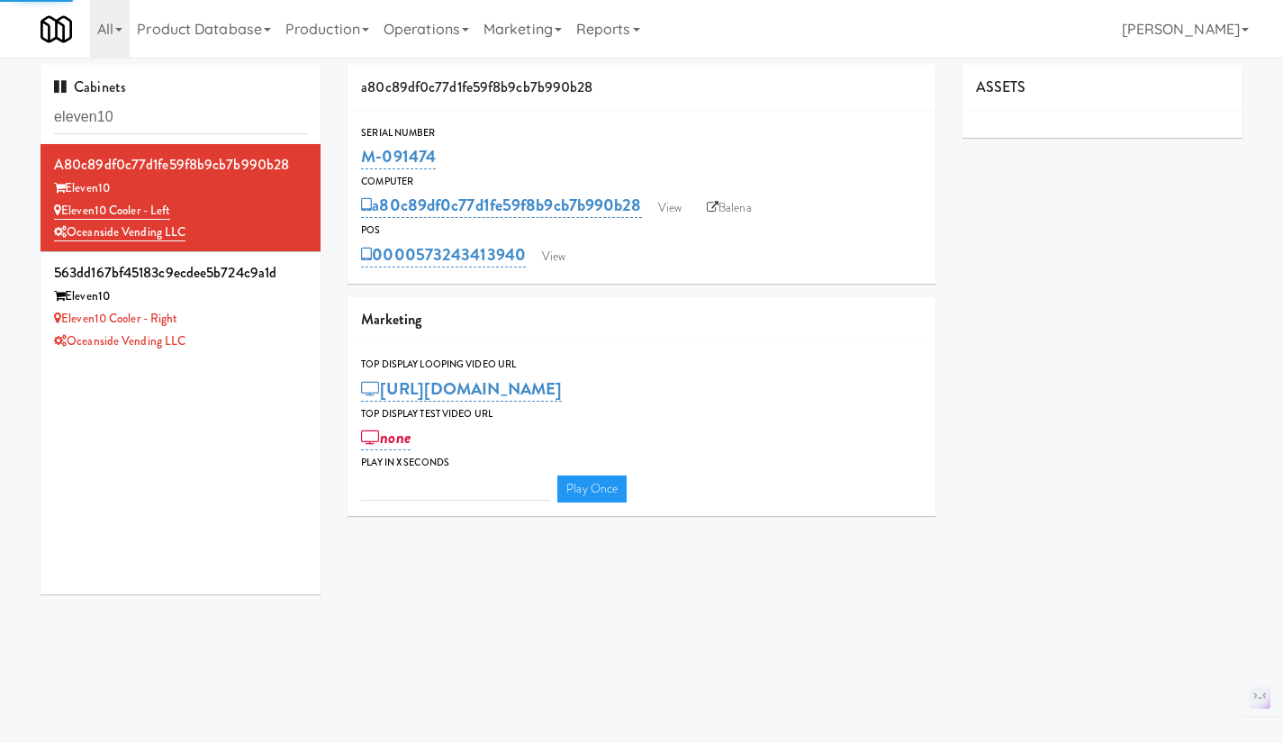
type input "3"
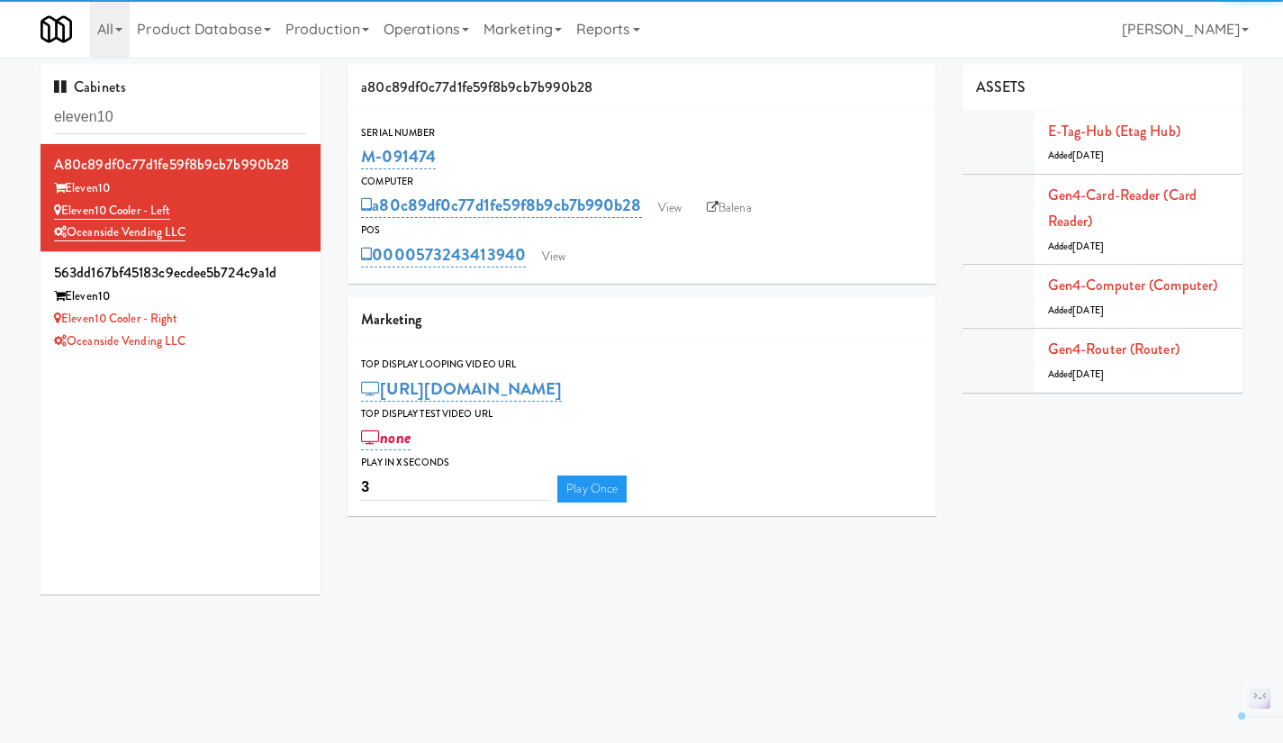
drag, startPoint x: 474, startPoint y: 155, endPoint x: 355, endPoint y: 158, distance: 118.9
click at [355, 158] on div "Serial Number M-091474" at bounding box center [641, 148] width 588 height 49
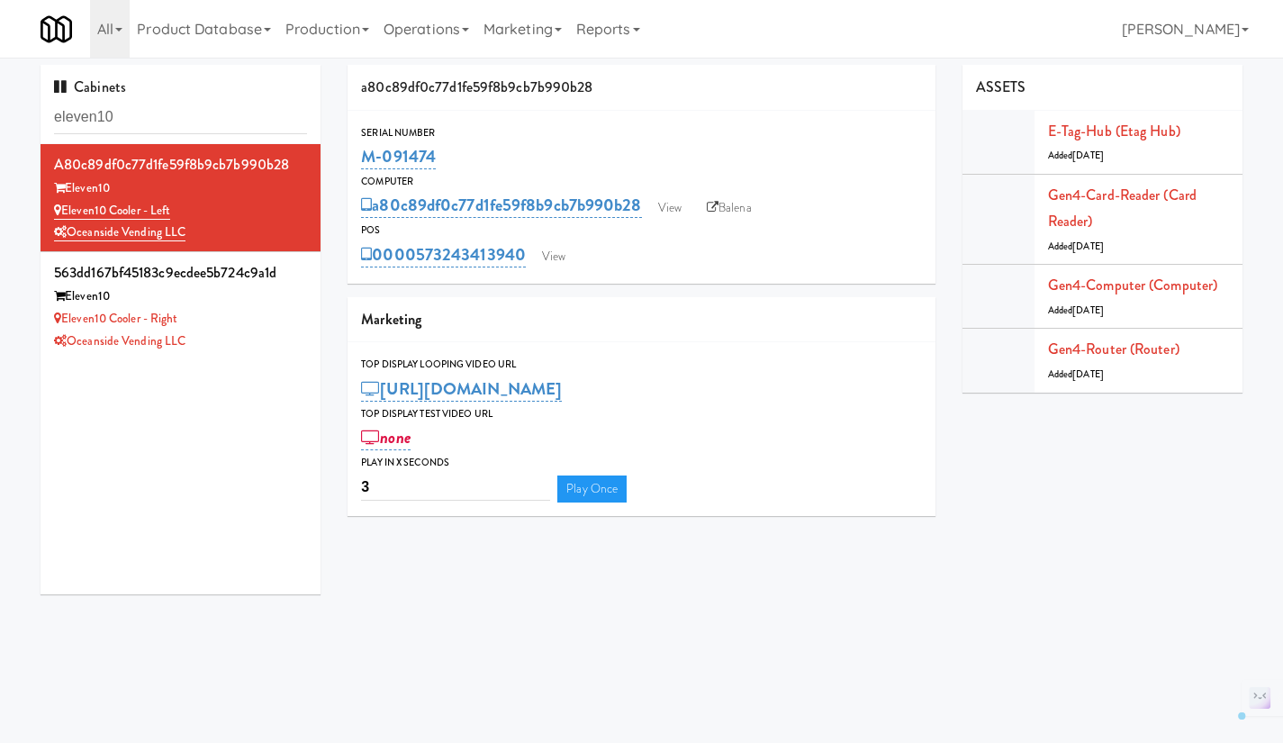
copy link "M-091474"
drag, startPoint x: 532, startPoint y: 273, endPoint x: 419, endPoint y: 274, distance: 113.4
click at [419, 274] on div "Serial Number M-091474 Computer a80c89df0c77d1fe59f8b9cb7b990b28 View Balena PO…" at bounding box center [641, 197] width 588 height 173
copy link "573243413940"
click at [225, 348] on div "Oceanside Vending LLC" at bounding box center [180, 341] width 253 height 23
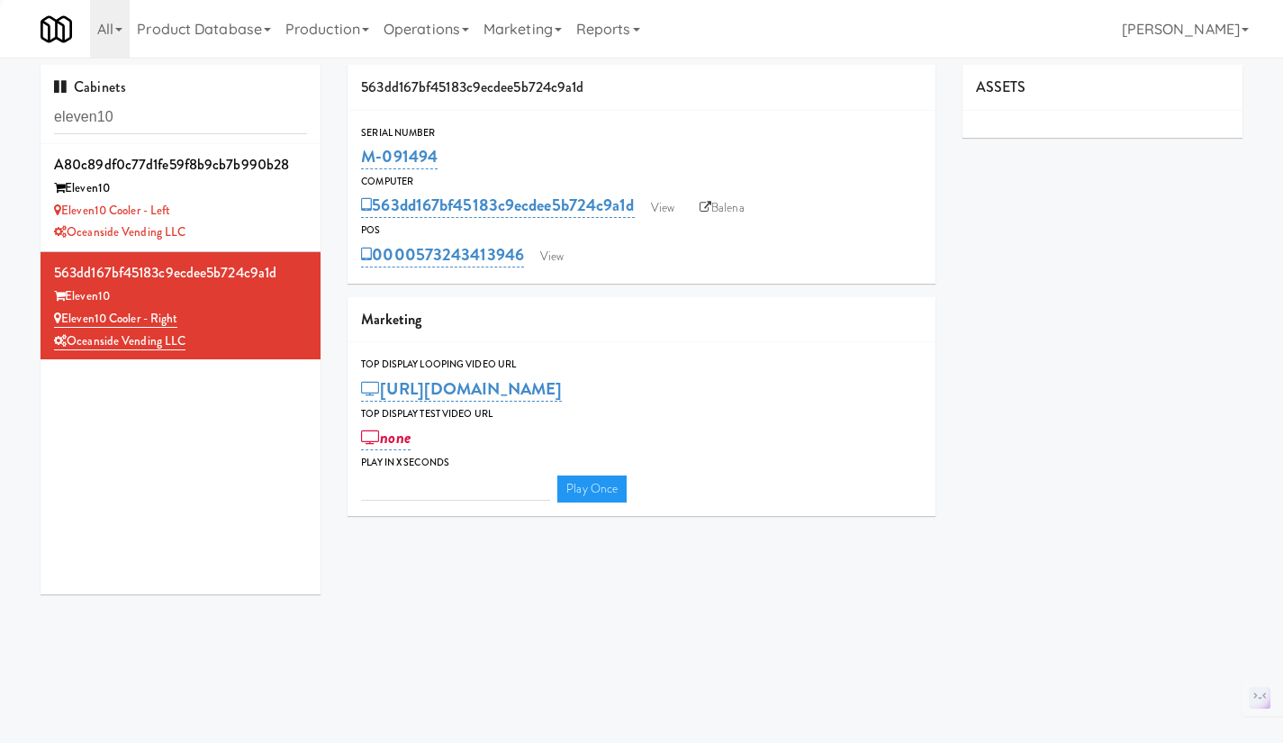
type input "3"
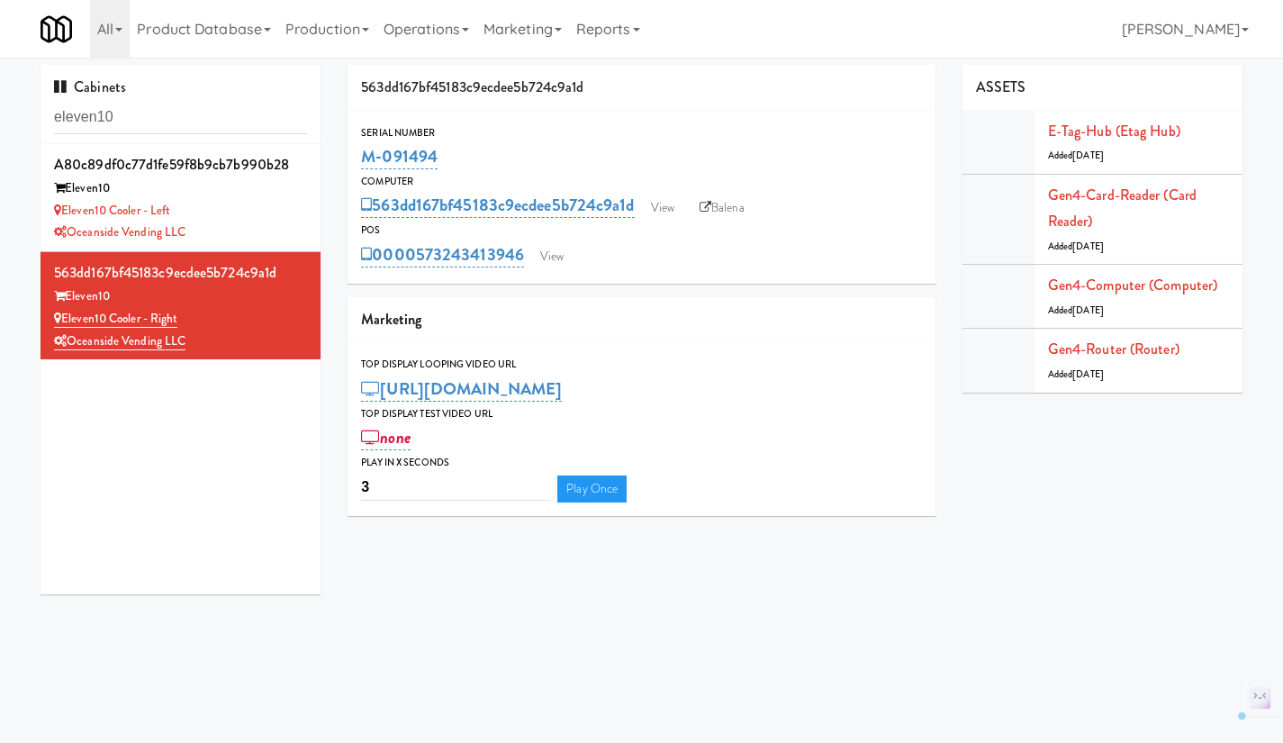
drag, startPoint x: 528, startPoint y: 276, endPoint x: 420, endPoint y: 270, distance: 109.1
click at [420, 270] on div "Serial Number M-091494 Computer 563dd167bf45183c9ecdee5b724c9a1d View Balena PO…" at bounding box center [641, 197] width 588 height 173
copy link "573243413946"
drag, startPoint x: 474, startPoint y: 151, endPoint x: 365, endPoint y: 152, distance: 108.9
click at [365, 152] on div "M-091494" at bounding box center [641, 156] width 561 height 31
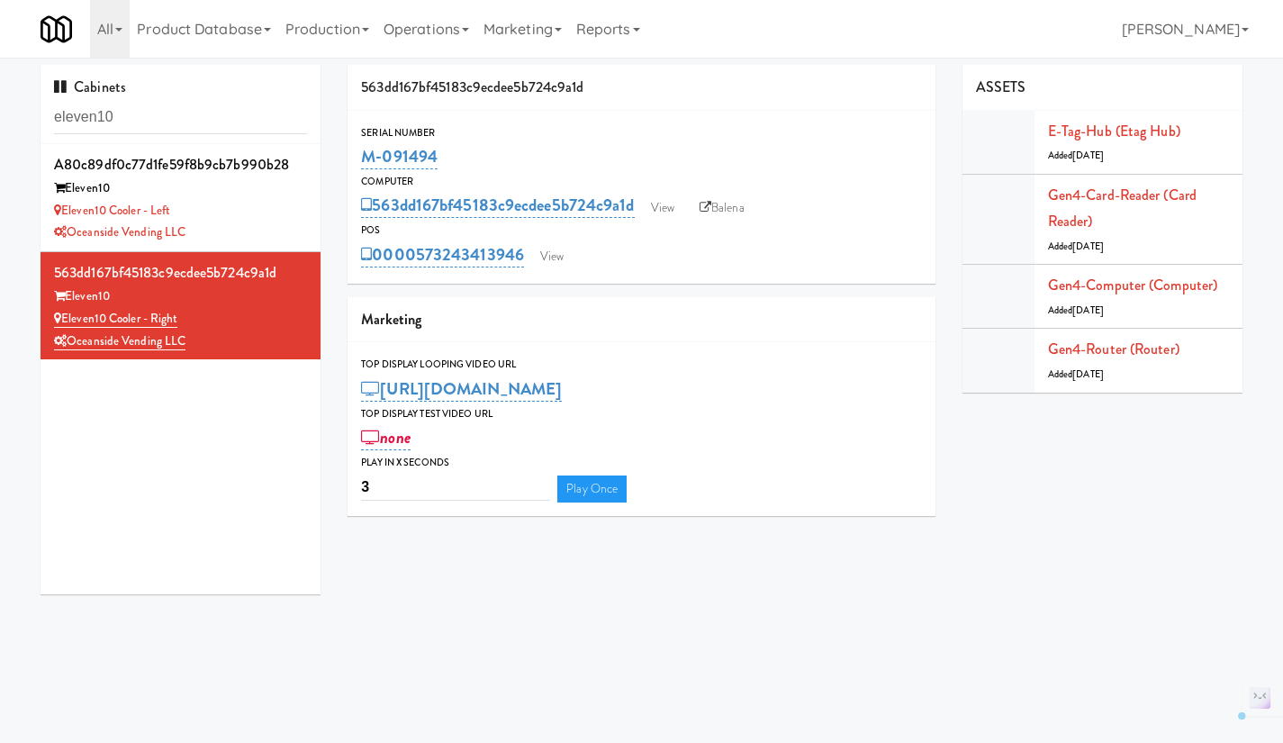
copy link "M-091494"
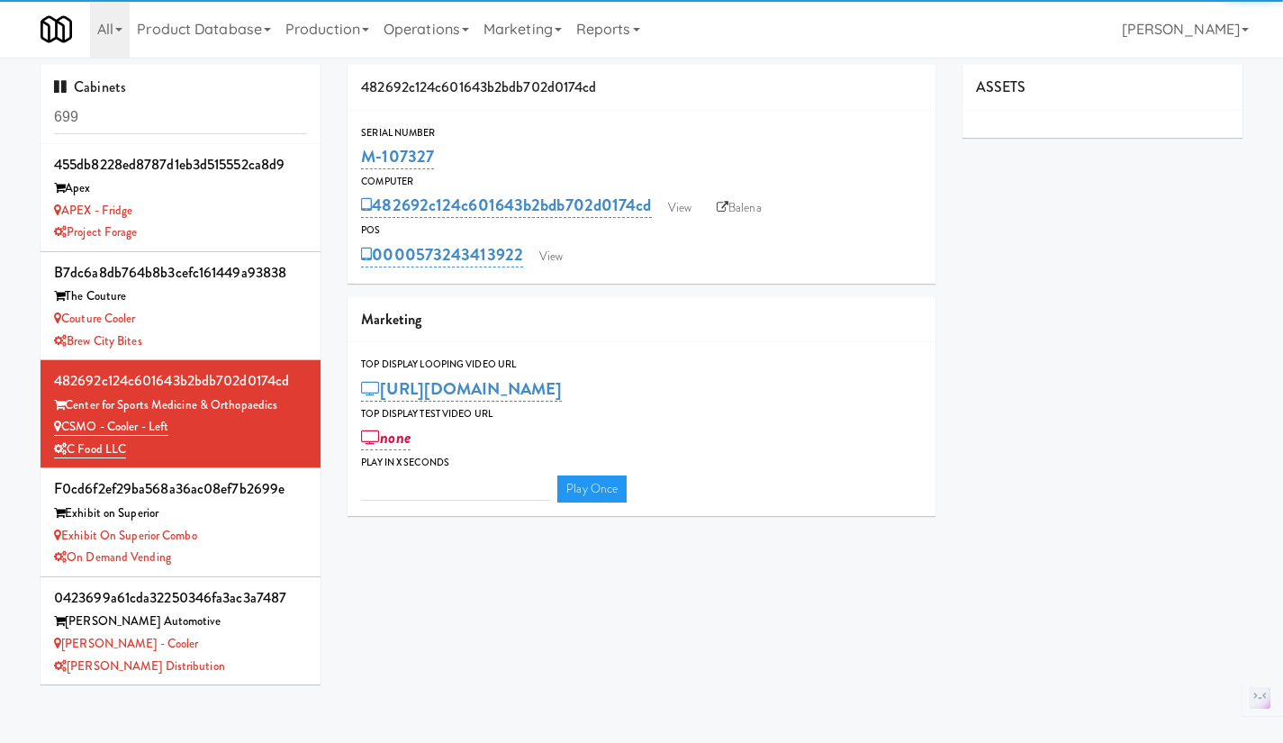
type input "3"
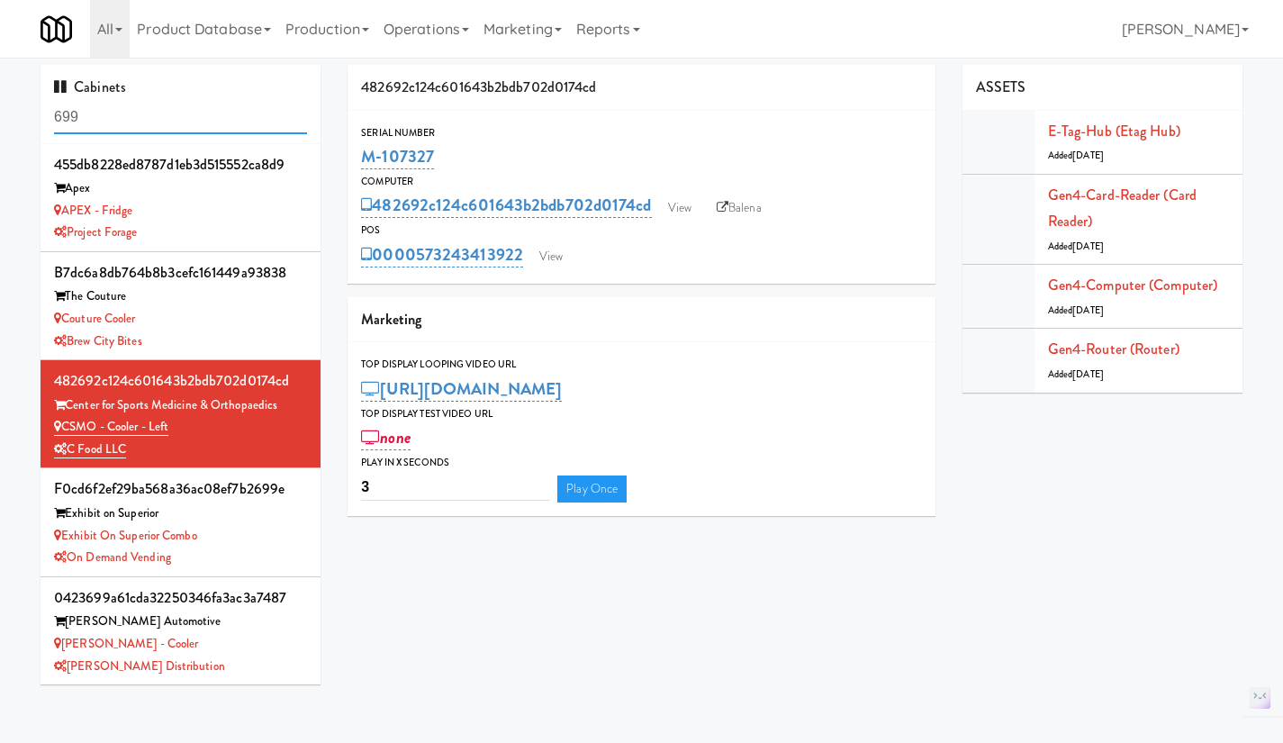
click at [153, 113] on input "699" at bounding box center [180, 117] width 253 height 33
click at [154, 114] on input "699" at bounding box center [180, 117] width 253 height 33
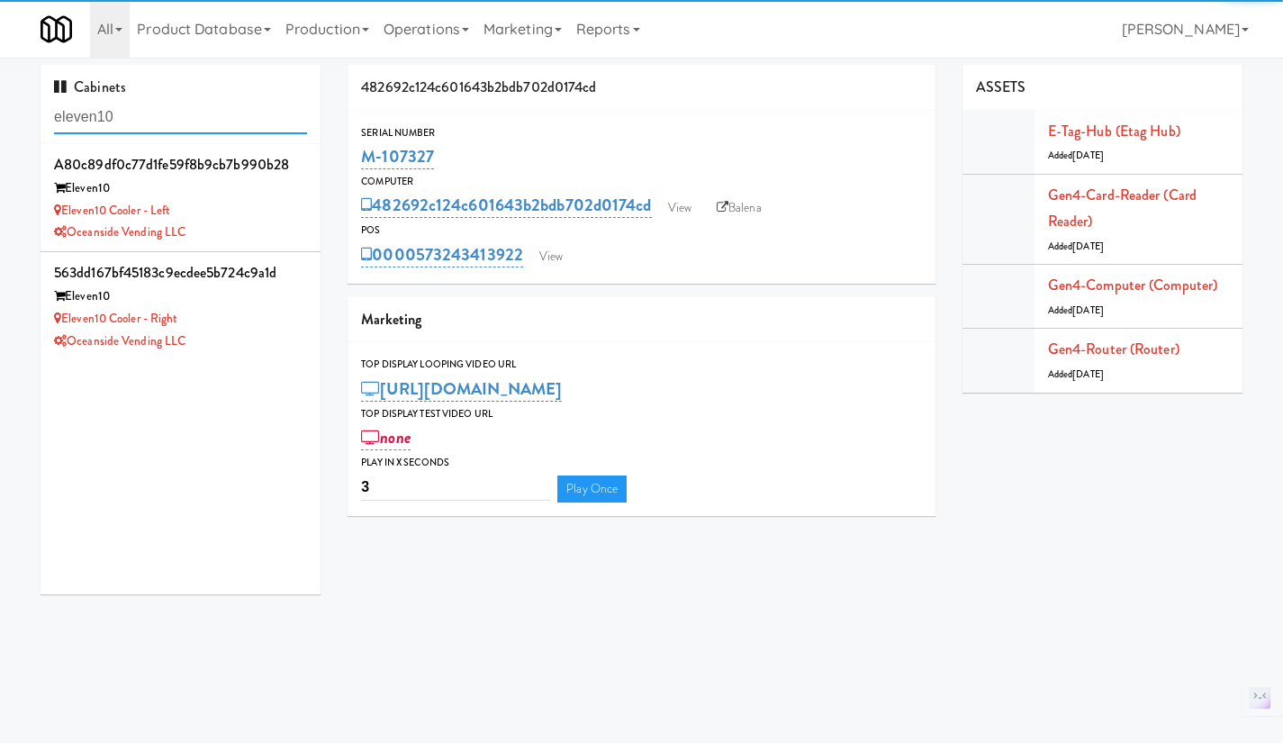
type input "eleven10"
click at [242, 205] on div "Eleven10 Cooler - Left" at bounding box center [180, 211] width 253 height 23
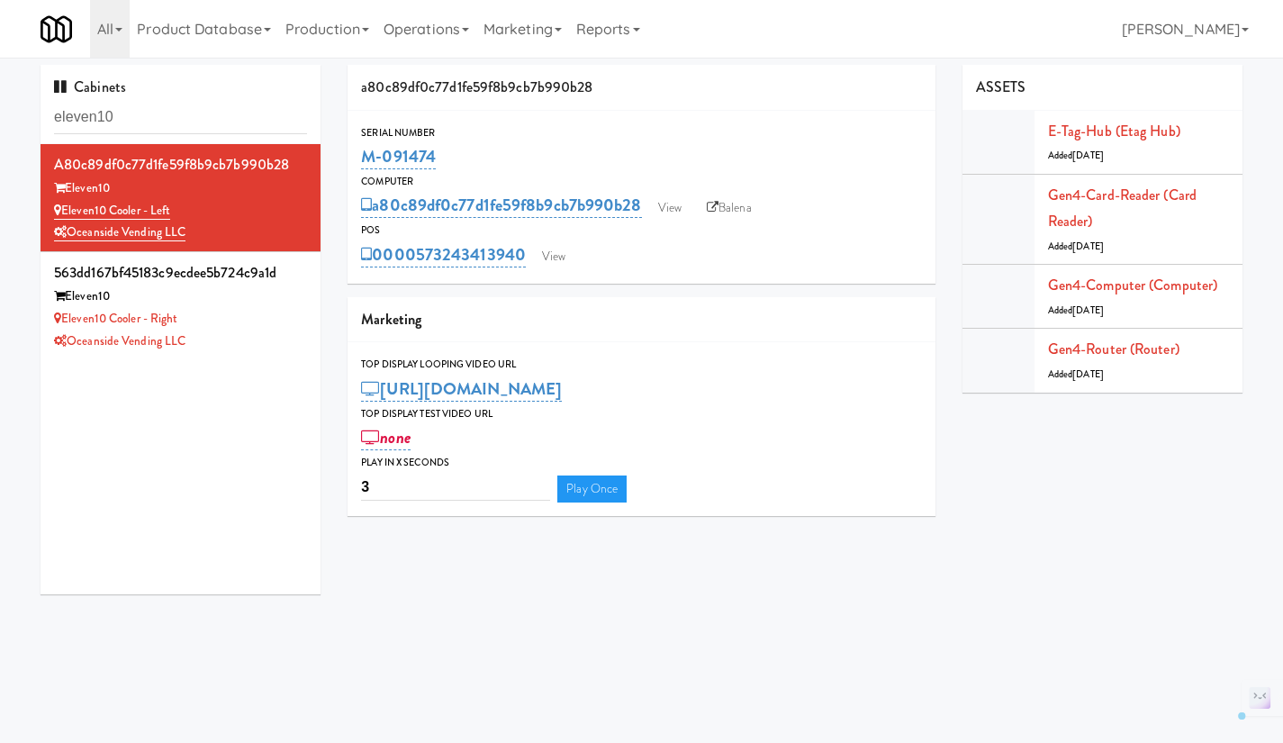
drag, startPoint x: 456, startPoint y: 156, endPoint x: 358, endPoint y: 154, distance: 98.1
click at [358, 154] on div "Serial Number M-091474" at bounding box center [641, 148] width 588 height 49
copy link "M-091474"
click at [256, 348] on div "Oceanside Vending LLC" at bounding box center [180, 341] width 253 height 23
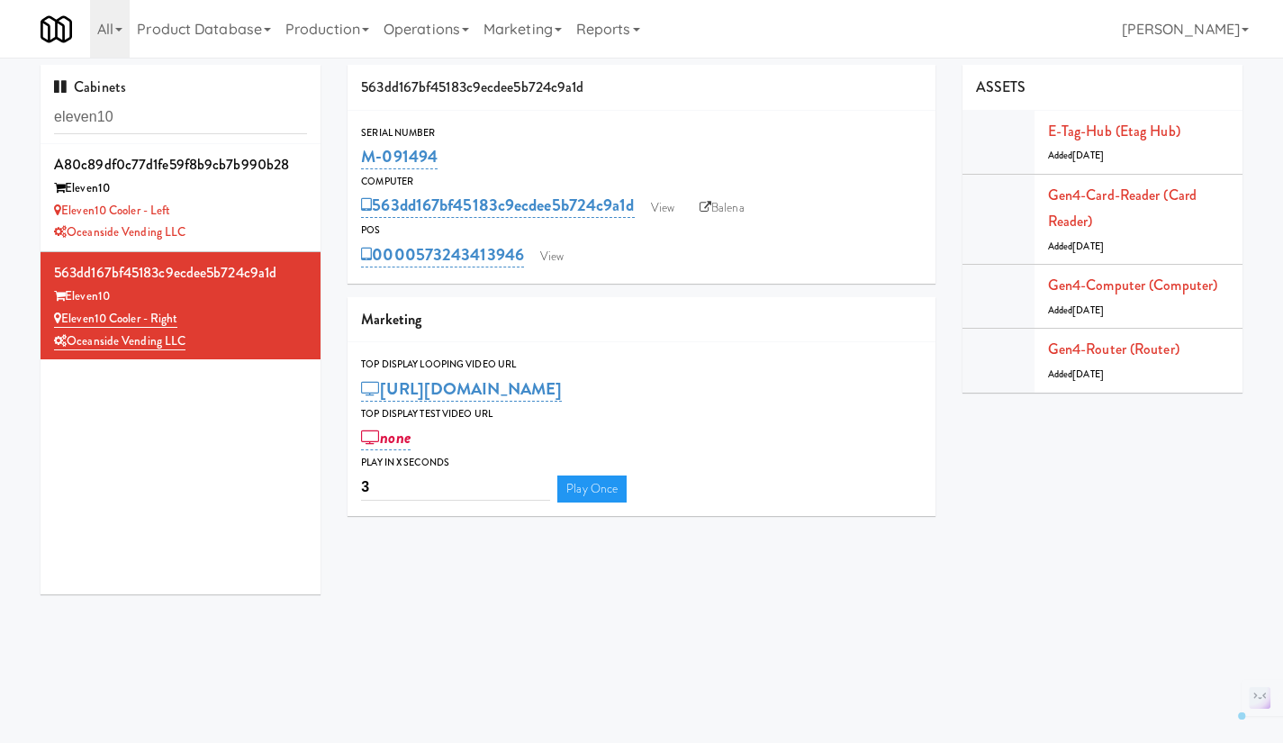
drag, startPoint x: 469, startPoint y: 157, endPoint x: 363, endPoint y: 154, distance: 106.3
click at [363, 154] on div "M-091494" at bounding box center [641, 156] width 561 height 31
copy link "M-091494"
